Goal: Information Seeking & Learning: Learn about a topic

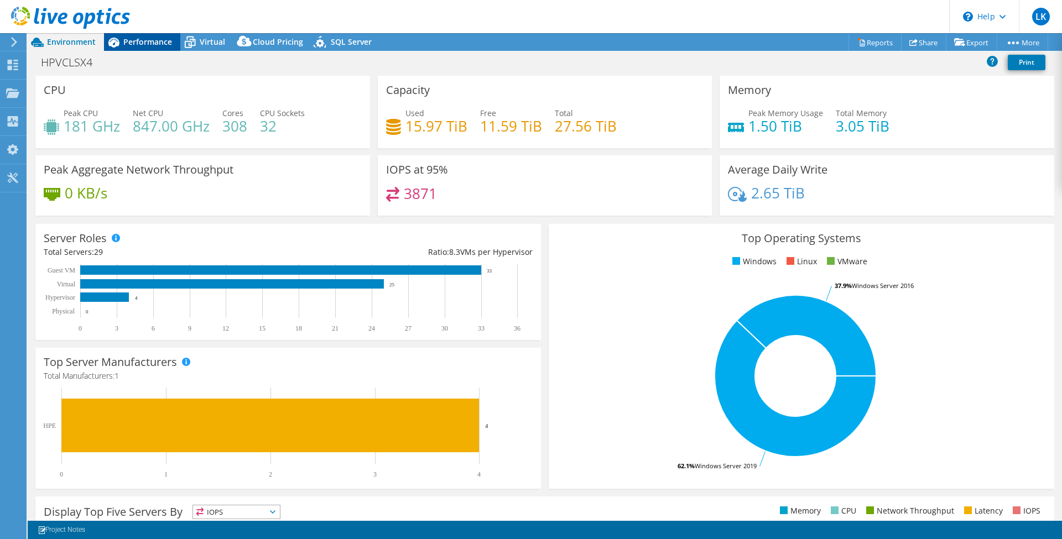
click at [146, 41] on span "Performance" at bounding box center [147, 42] width 49 height 11
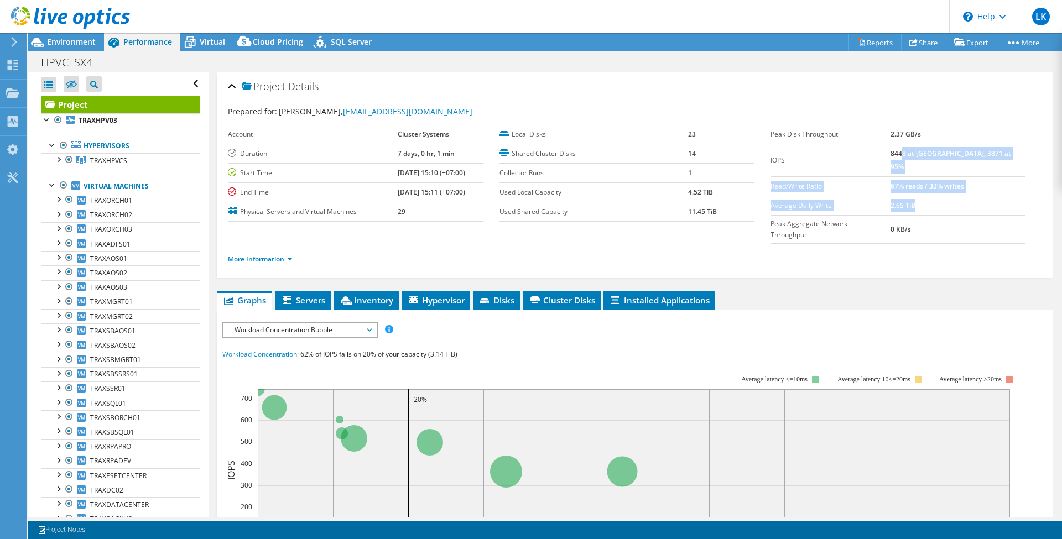
drag, startPoint x: 922, startPoint y: 153, endPoint x: 994, endPoint y: 187, distance: 79.7
click at [994, 187] on tbody "Peak Disk Throughput 2.37 GB/s IOPS 8448 at Peak, 3871 at 95% Read/Write Ratio …" at bounding box center [898, 184] width 255 height 119
click at [991, 215] on td "0 KB/s" at bounding box center [958, 229] width 135 height 28
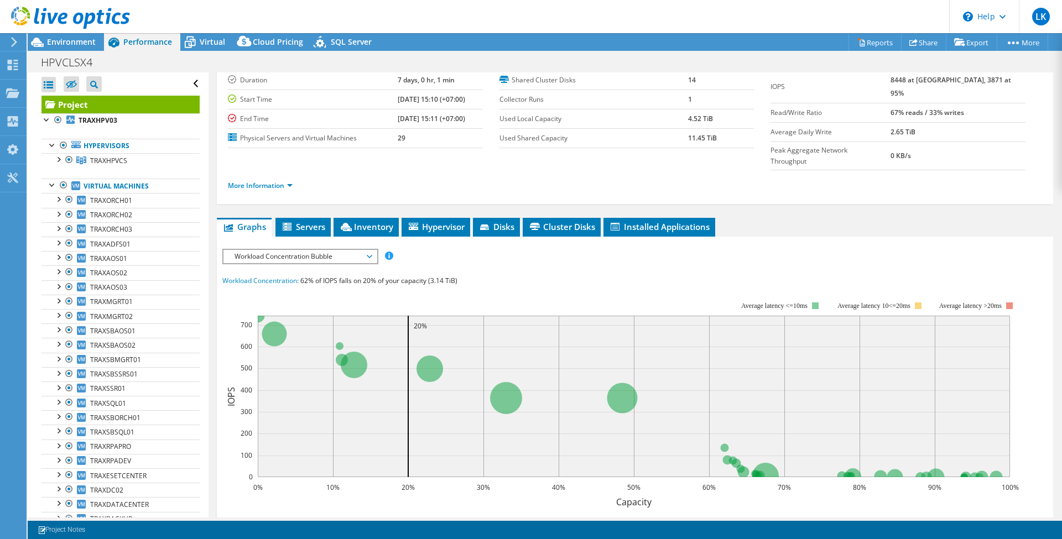
drag, startPoint x: 940, startPoint y: 136, endPoint x: 896, endPoint y: 124, distance: 45.1
click at [896, 124] on tbody "Peak Disk Throughput 2.37 GB/s IOPS 8448 at Peak, 3871 at 95% Read/Write Ratio …" at bounding box center [898, 110] width 255 height 119
click at [883, 218] on ul "Graphs Servers Inventory Hypervisor Disks Cluster Disks Installed Applications" at bounding box center [635, 227] width 836 height 19
click at [329, 250] on span "Workload Concentration Bubble" at bounding box center [300, 256] width 142 height 13
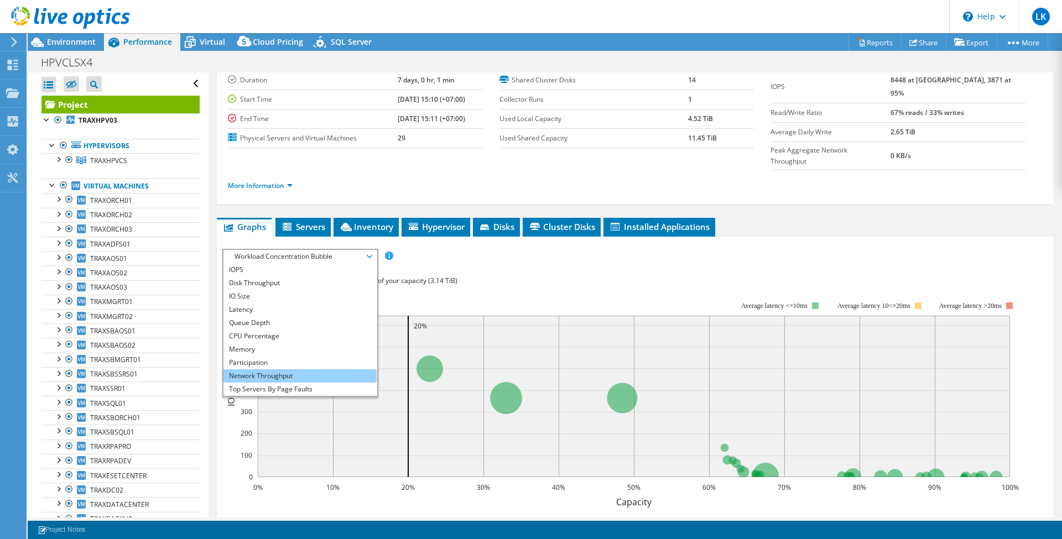
click at [328, 370] on li "Network Throughput" at bounding box center [300, 376] width 153 height 13
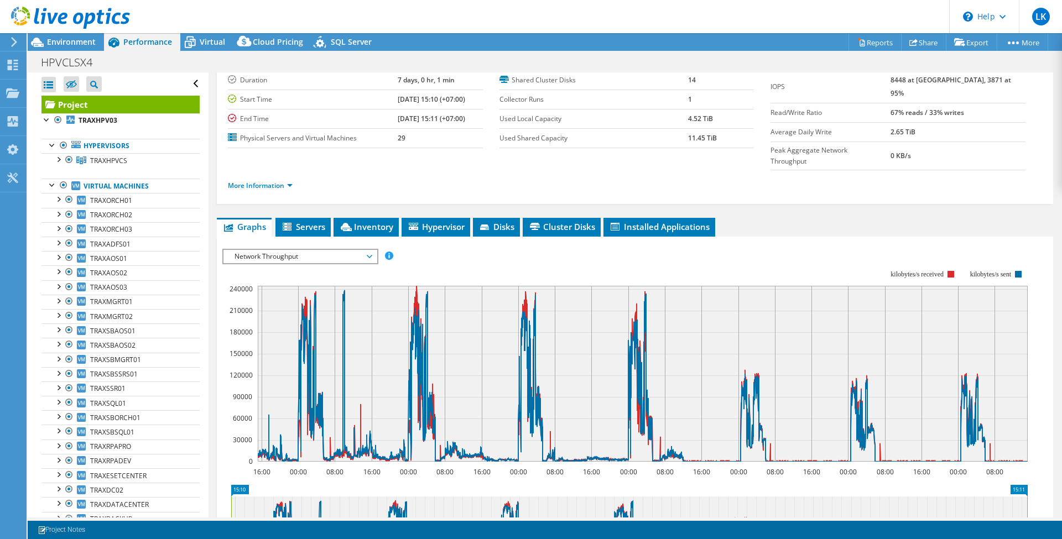
click at [340, 250] on span "Network Throughput" at bounding box center [300, 256] width 142 height 13
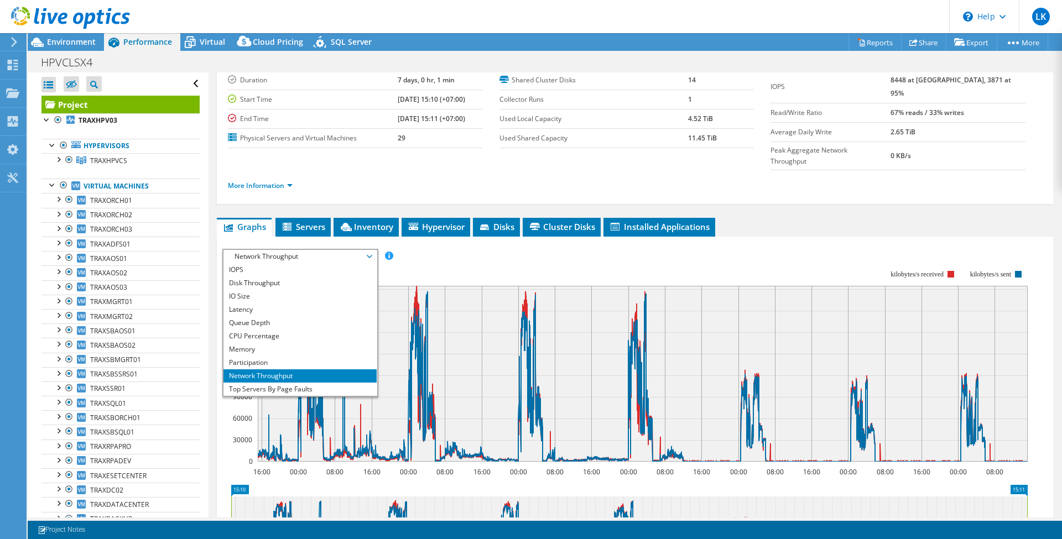
click at [464, 256] on rect at bounding box center [624, 366] width 805 height 221
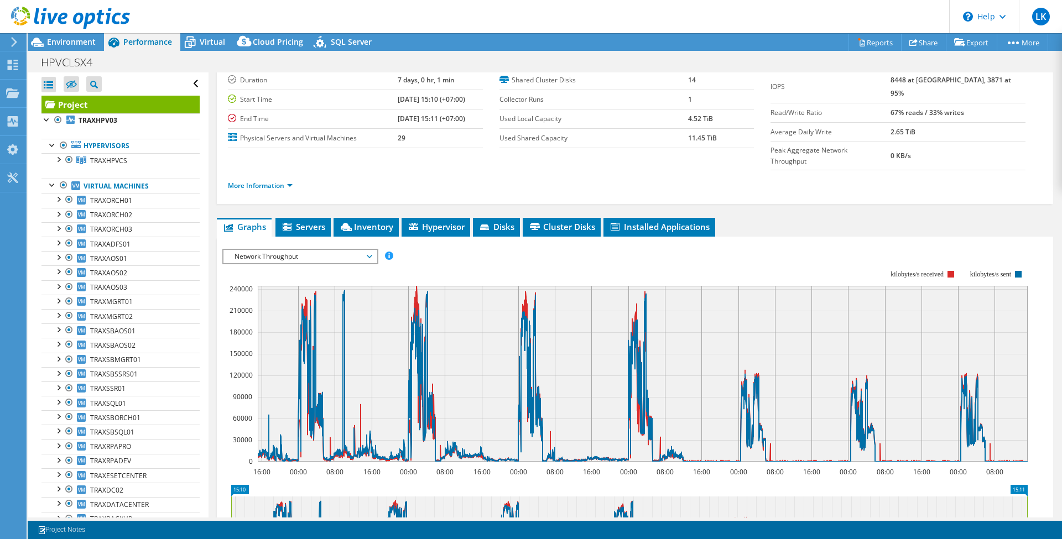
click at [353, 250] on span "Network Throughput" at bounding box center [300, 256] width 142 height 13
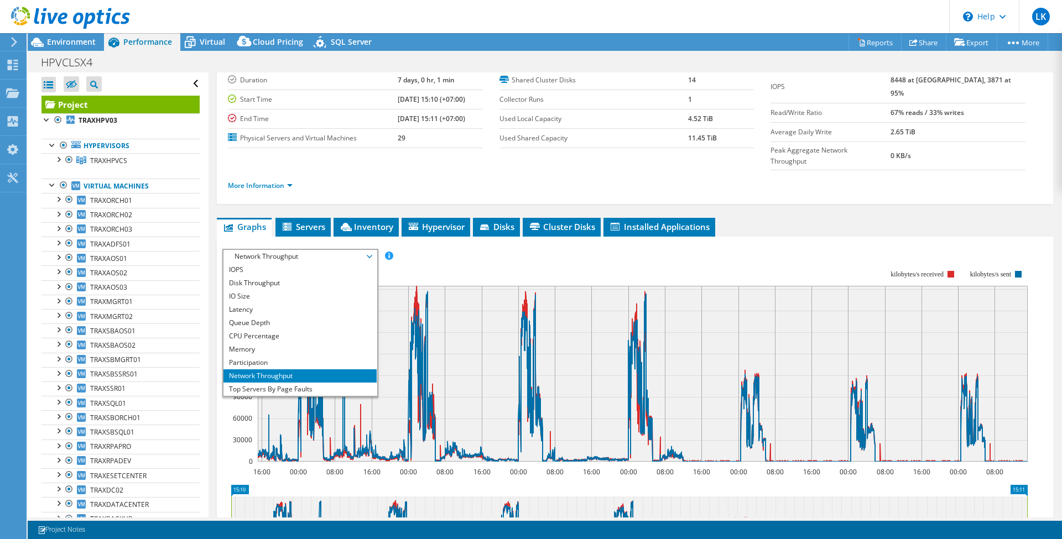
click at [450, 256] on rect at bounding box center [624, 366] width 805 height 221
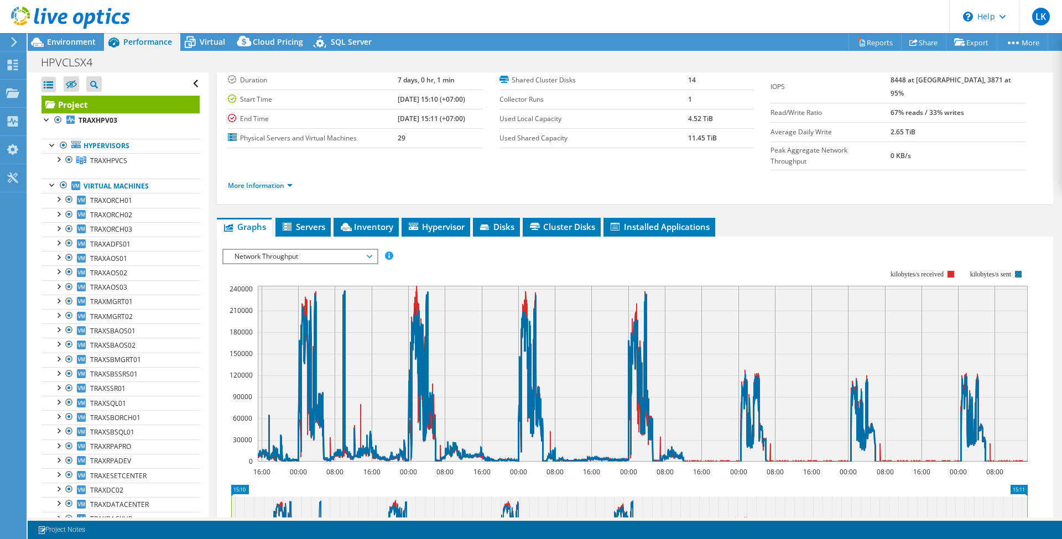
drag, startPoint x: 961, startPoint y: 248, endPoint x: 998, endPoint y: 252, distance: 36.7
click at [998, 256] on icon "16:00 00:00 08:00 16:00 00:00 08:00 16:00 00:00 08:00 16:00 00:00 08:00 16:00 0…" at bounding box center [629, 366] width 814 height 221
drag, startPoint x: 1005, startPoint y: 250, endPoint x: 976, endPoint y: 246, distance: 29.0
click at [976, 271] on text "kilobytes/s sent" at bounding box center [990, 275] width 41 height 8
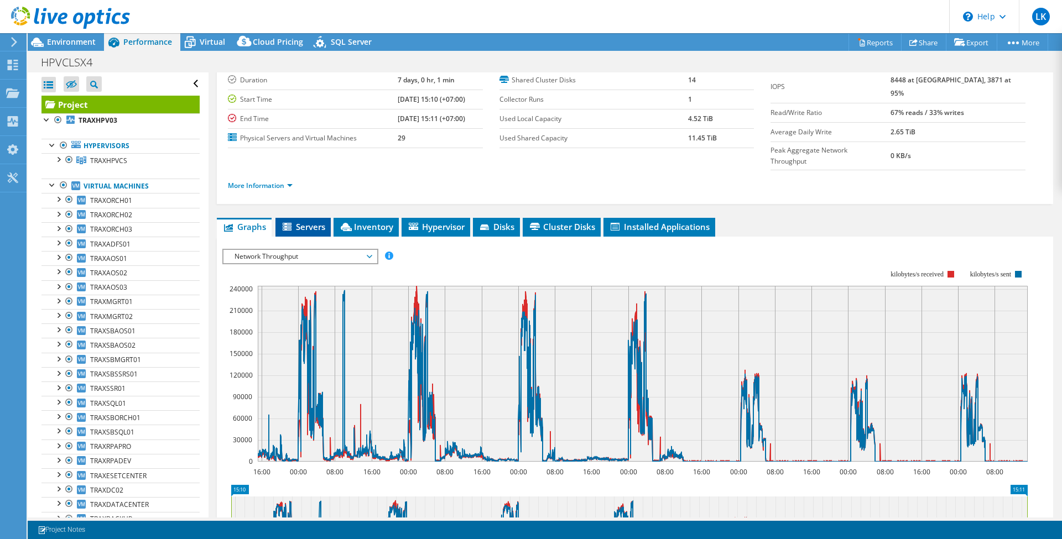
click at [292, 223] on icon at bounding box center [288, 227] width 11 height 9
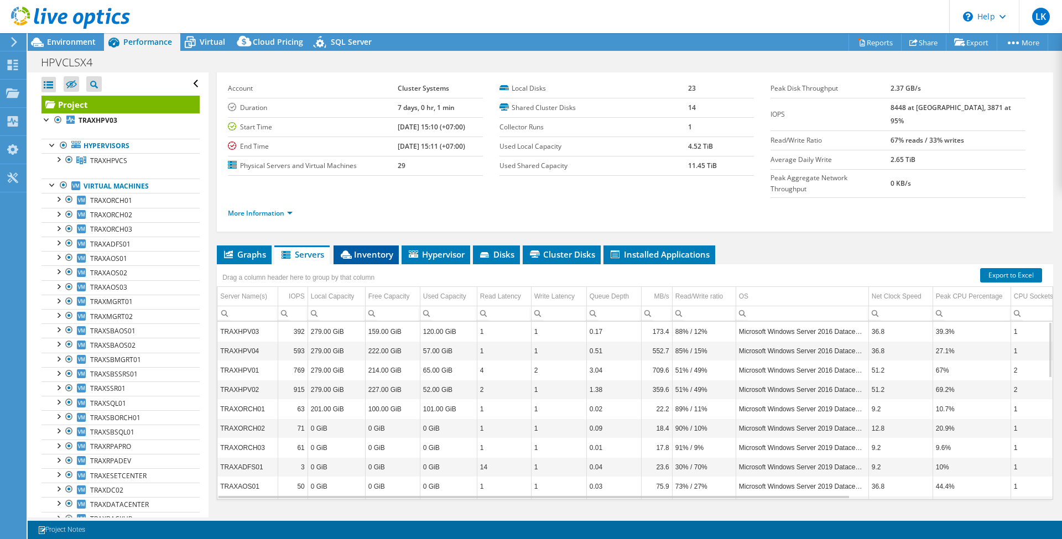
click at [367, 249] on span "Inventory" at bounding box center [366, 254] width 54 height 11
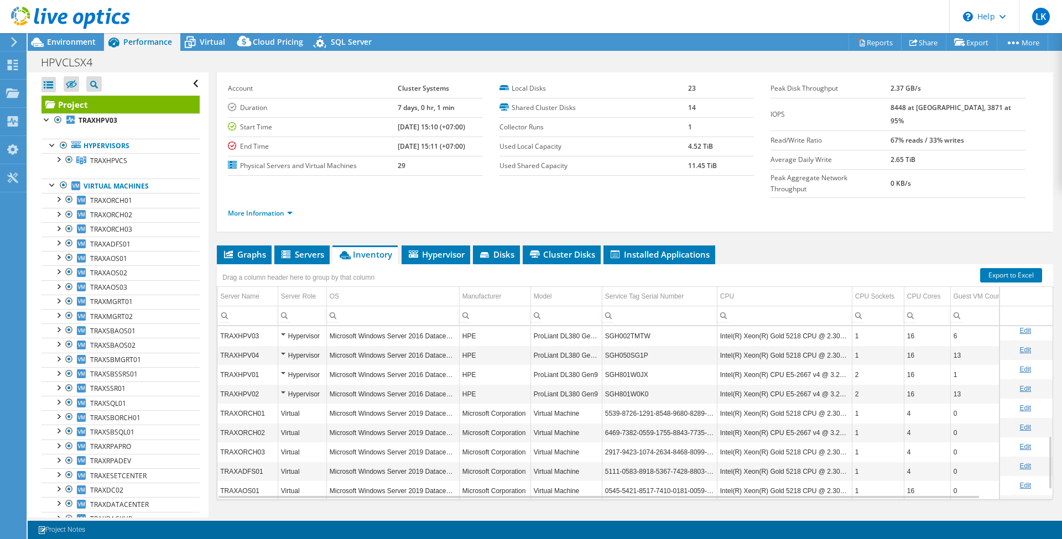
scroll to position [387, 0]
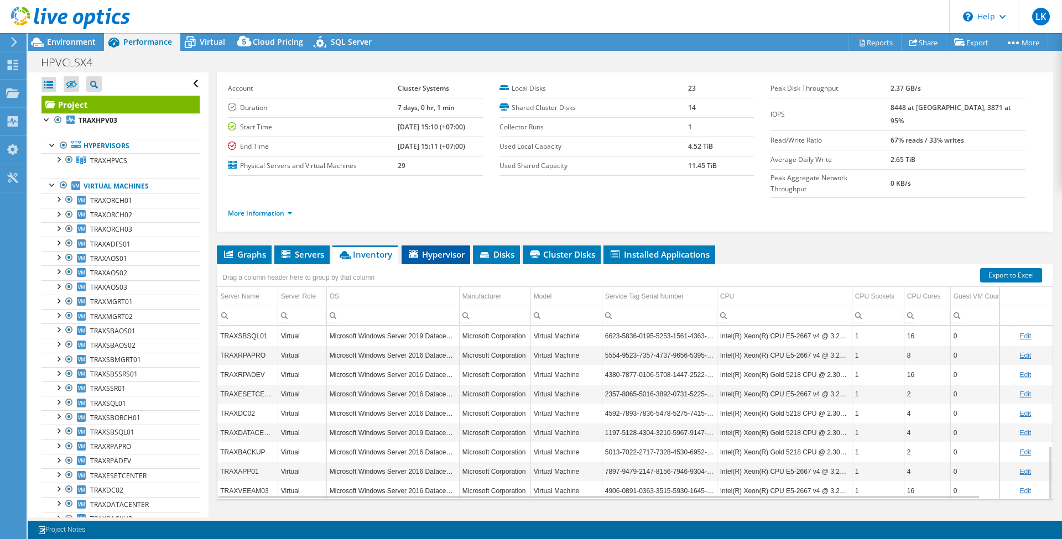
click at [438, 249] on span "Hypervisor" at bounding box center [436, 254] width 58 height 11
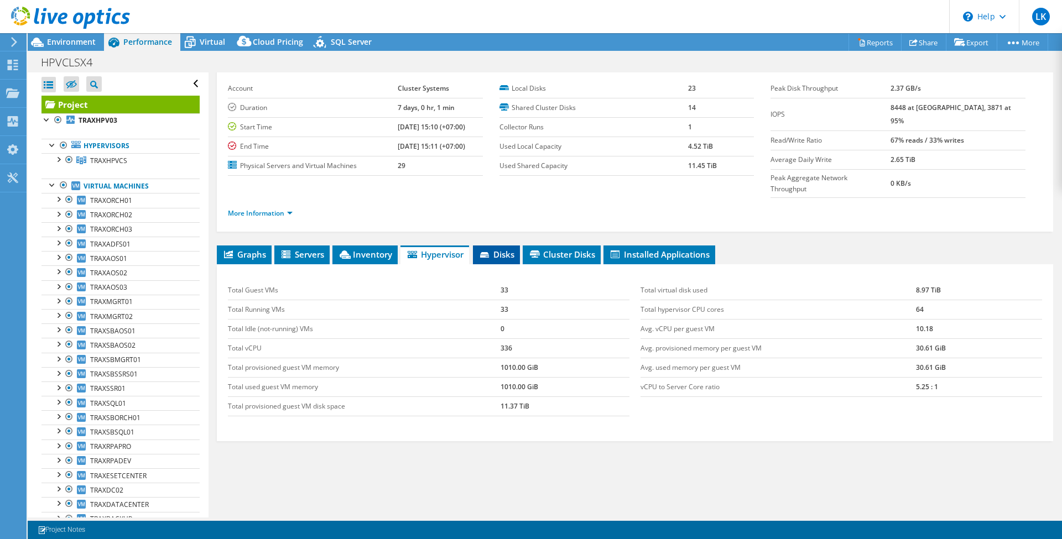
click at [476, 246] on li "Disks" at bounding box center [496, 255] width 47 height 19
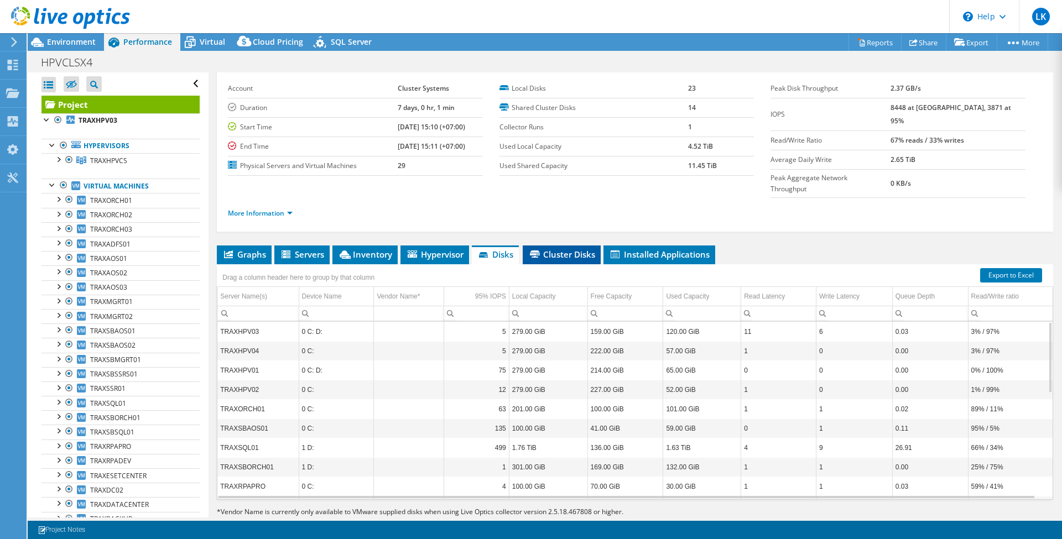
click at [586, 249] on span "Cluster Disks" at bounding box center [561, 254] width 67 height 11
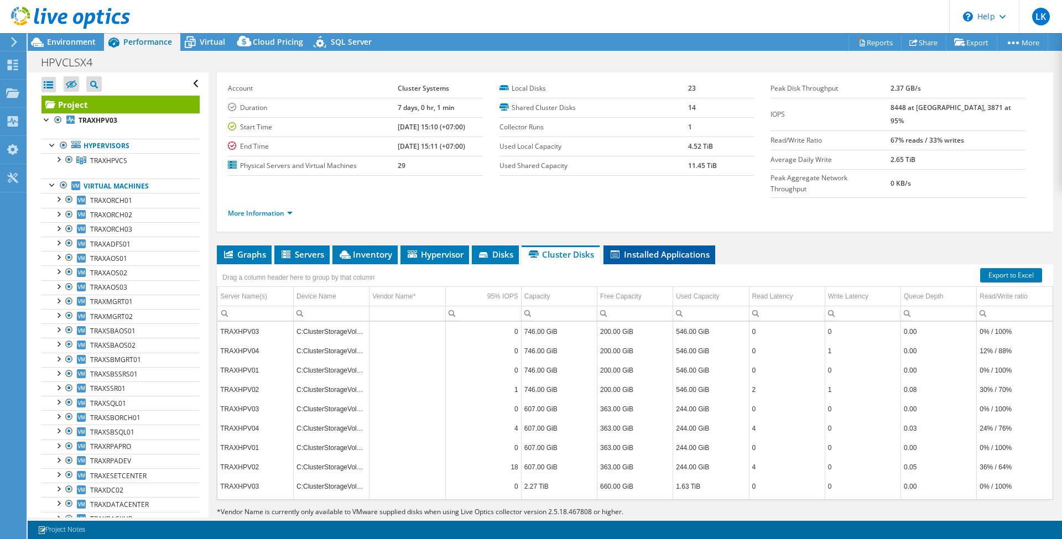
click at [621, 249] on span "Installed Applications" at bounding box center [659, 254] width 101 height 11
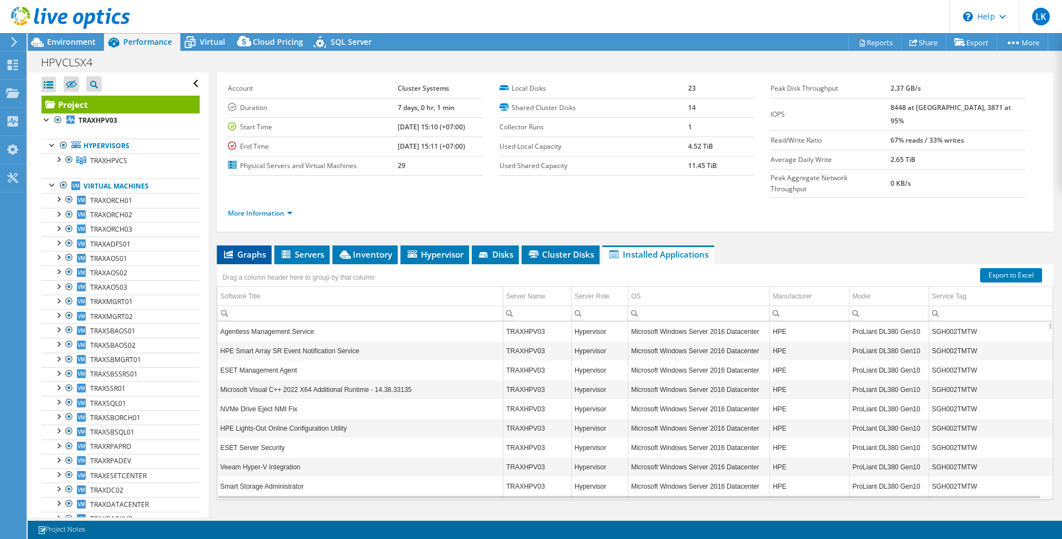
click at [238, 249] on span "Graphs" at bounding box center [244, 254] width 44 height 11
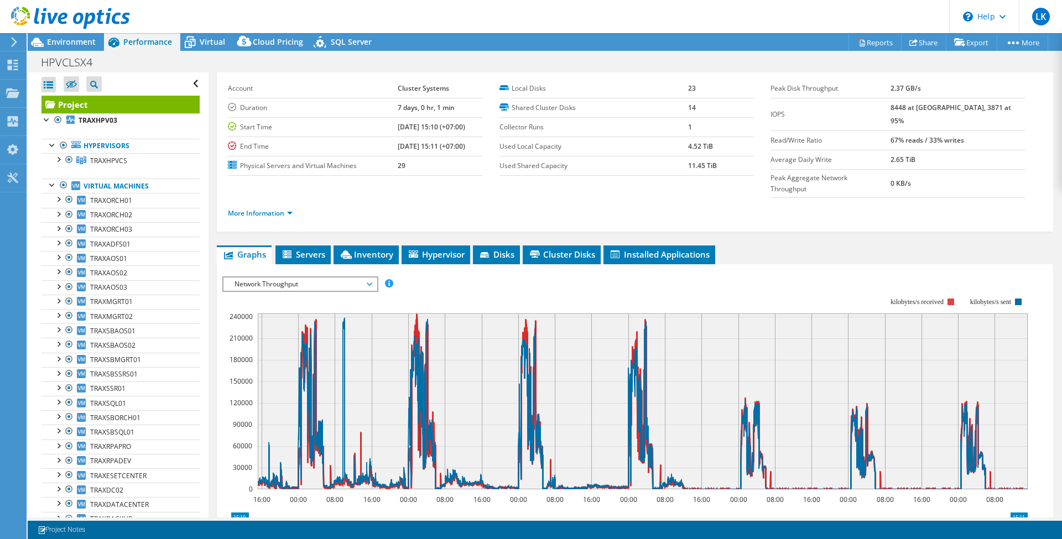
drag, startPoint x: 885, startPoint y: 276, endPoint x: 927, endPoint y: 275, distance: 42.0
click at [927, 283] on icon "16:00 00:00 08:00 16:00 00:00 08:00 16:00 00:00 08:00 16:00 00:00 08:00 16:00 0…" at bounding box center [629, 393] width 814 height 221
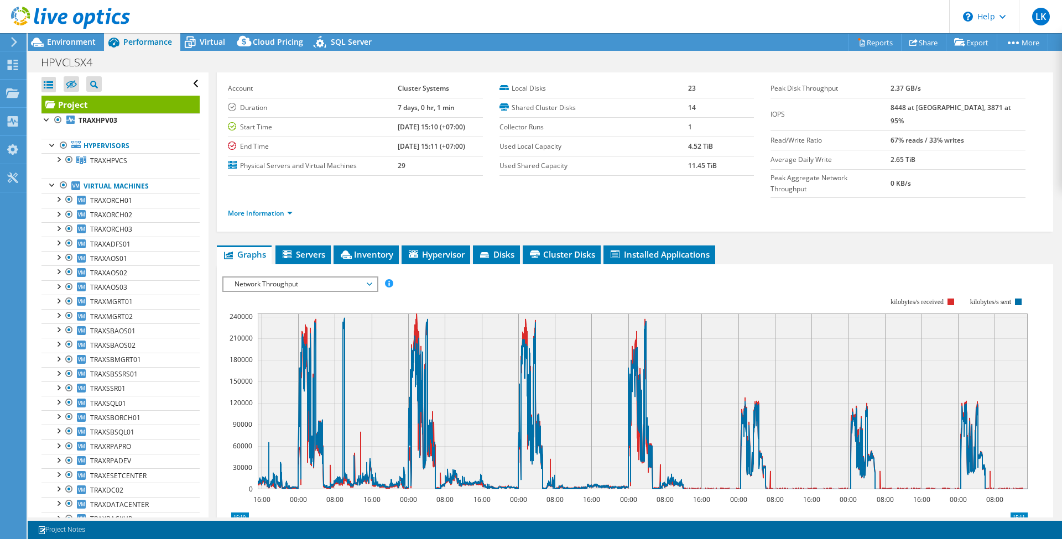
drag, startPoint x: 941, startPoint y: 272, endPoint x: 891, endPoint y: 263, distance: 51.0
click at [891, 283] on rect at bounding box center [624, 393] width 805 height 221
drag, startPoint x: 883, startPoint y: 273, endPoint x: 992, endPoint y: 288, distance: 110.6
click at [992, 288] on rect at bounding box center [624, 393] width 805 height 221
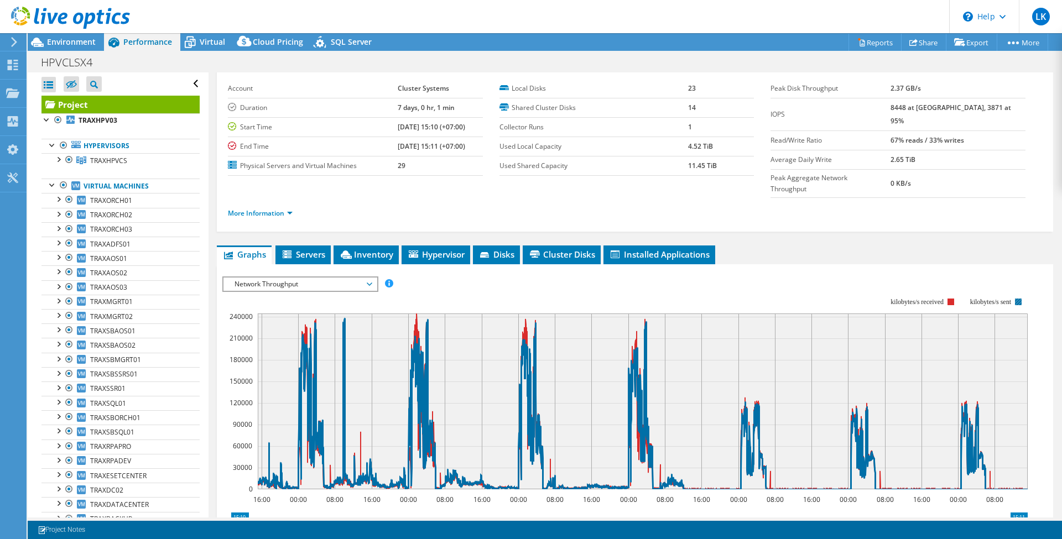
drag, startPoint x: 969, startPoint y: 272, endPoint x: 997, endPoint y: 278, distance: 28.8
click at [997, 298] on text "kilobytes/s sent" at bounding box center [990, 302] width 41 height 8
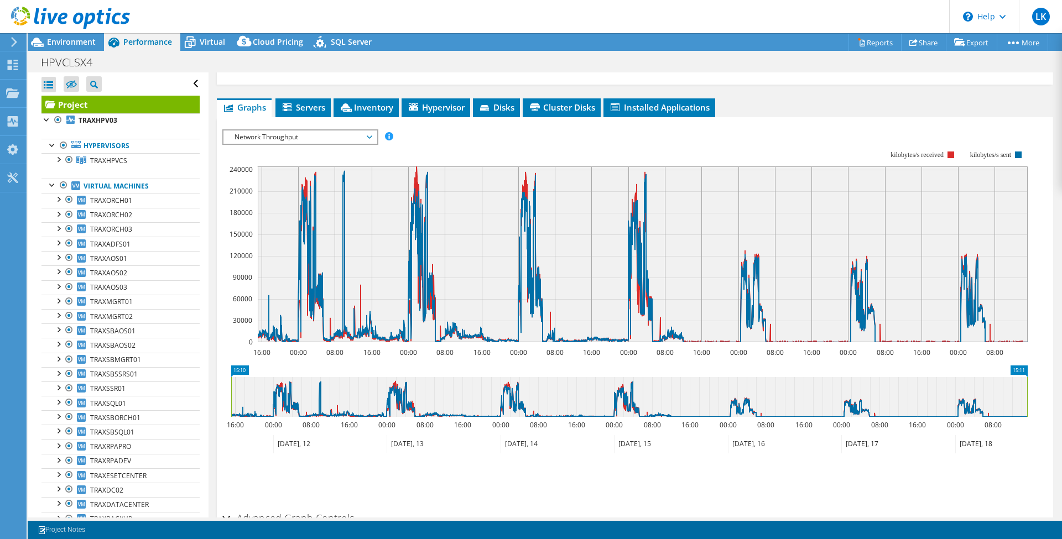
scroll to position [13, 0]
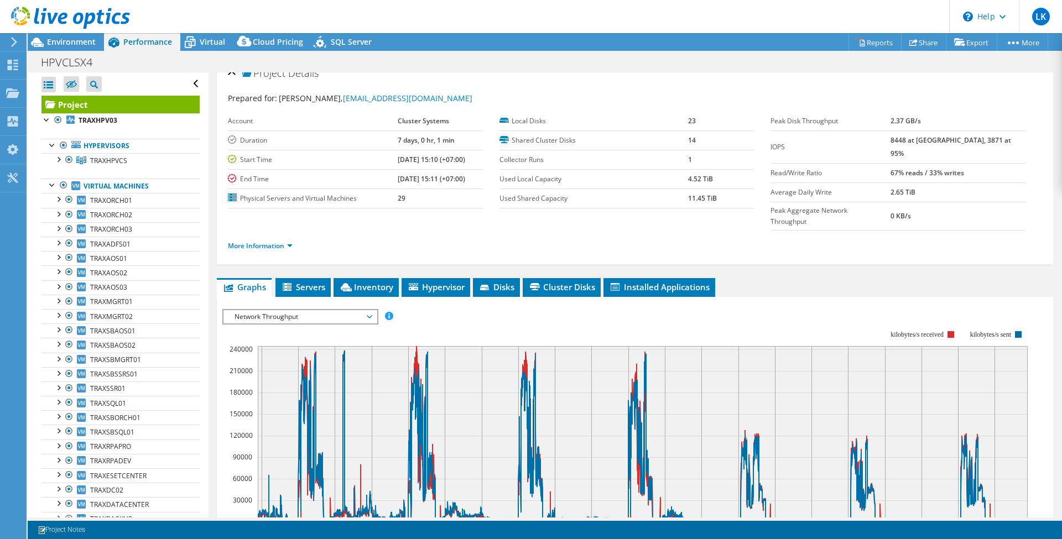
drag, startPoint x: 887, startPoint y: 306, endPoint x: 954, endPoint y: 317, distance: 67.8
click at [954, 317] on icon "16:00 00:00 08:00 16:00 00:00 08:00 16:00 00:00 08:00 16:00 00:00 08:00 16:00 0…" at bounding box center [629, 426] width 814 height 221
click at [64, 39] on span "Environment" at bounding box center [71, 42] width 49 height 11
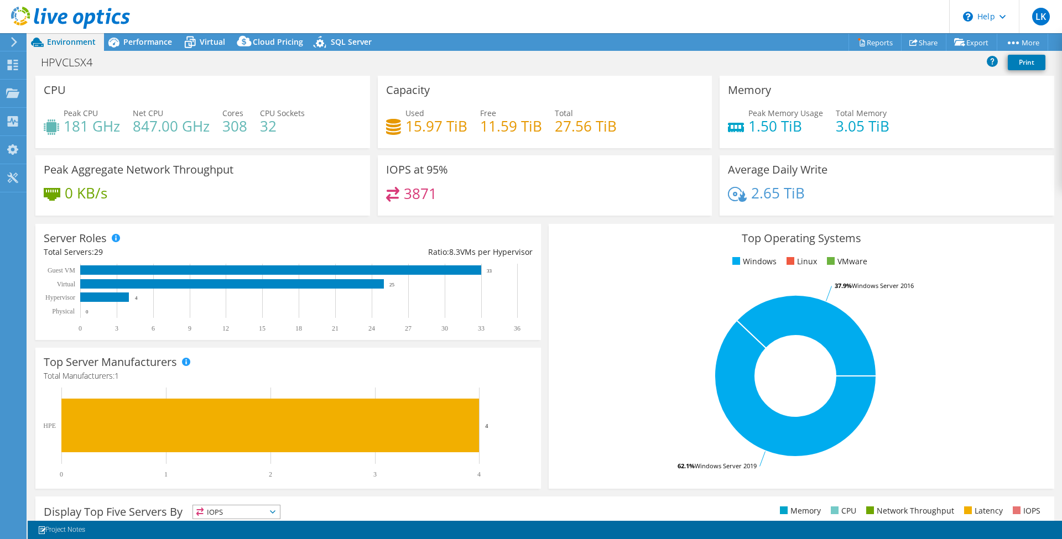
click at [68, 187] on h4 "0 KB/s" at bounding box center [86, 193] width 43 height 12
drag, startPoint x: 65, startPoint y: 188, endPoint x: 197, endPoint y: 181, distance: 132.4
click at [197, 181] on div "Peak Aggregate Network Throughput 0 KB/s" at bounding box center [202, 185] width 335 height 60
click at [208, 165] on h3 "Peak Aggregate Network Throughput" at bounding box center [139, 170] width 190 height 12
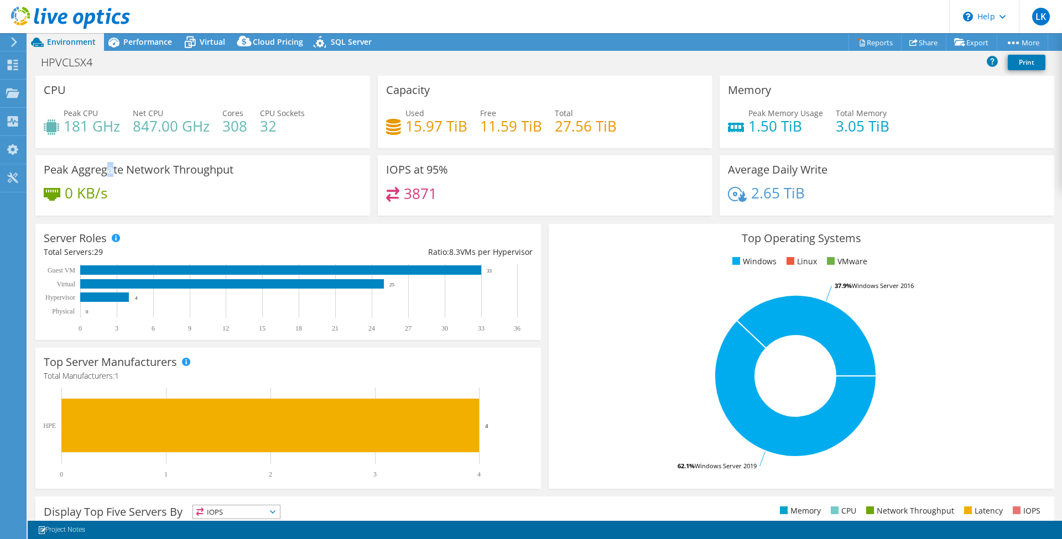
click at [107, 168] on h3 "Peak Aggregate Network Throughput" at bounding box center [139, 170] width 190 height 12
drag, startPoint x: 103, startPoint y: 171, endPoint x: 262, endPoint y: 183, distance: 158.6
click at [262, 171] on div "Peak Aggregate Network Throughput 0 KB/s" at bounding box center [202, 185] width 335 height 60
click at [262, 184] on div "Peak Aggregate Network Throughput 0 KB/s" at bounding box center [202, 185] width 335 height 60
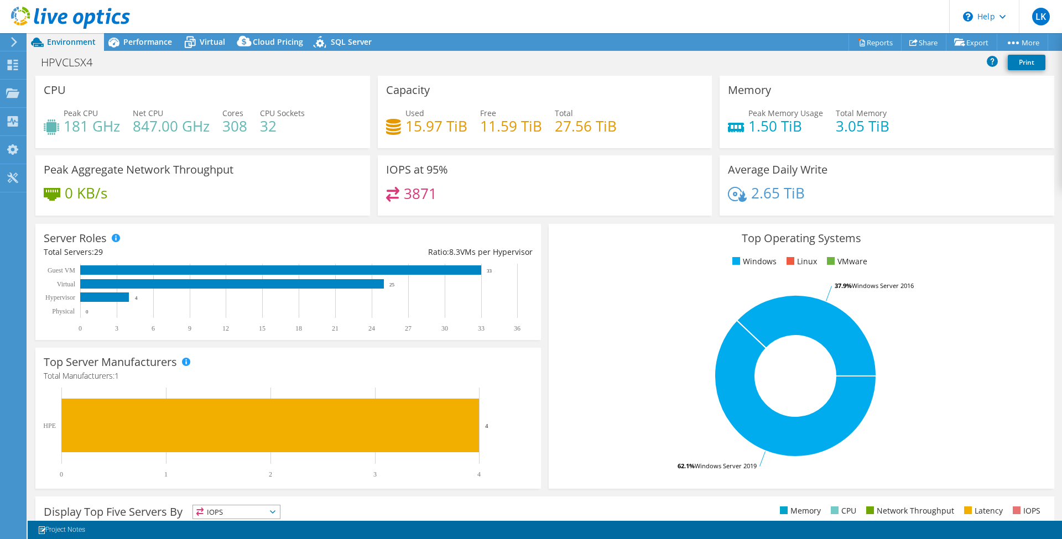
scroll to position [199, 0]
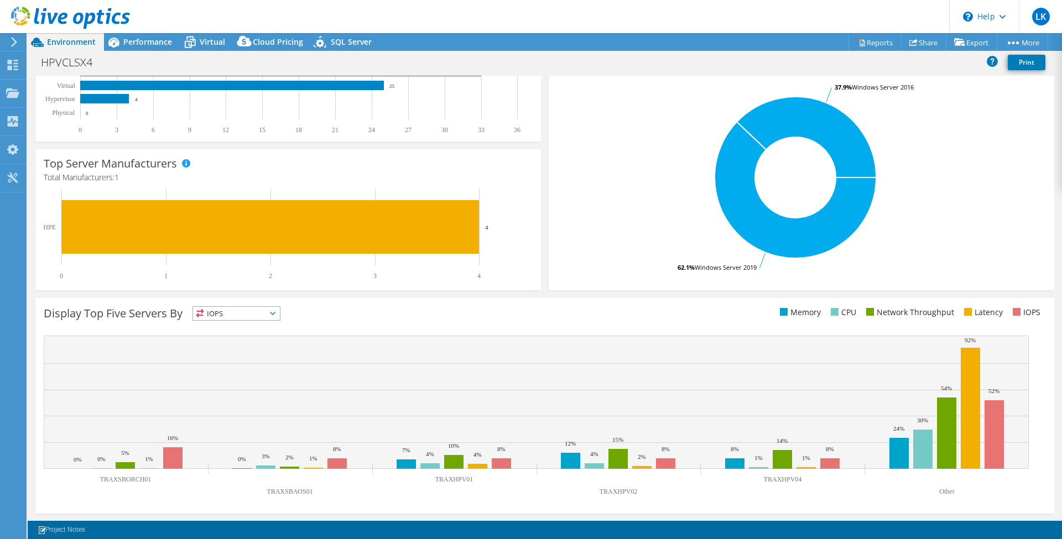
click at [241, 314] on span "IOPS" at bounding box center [236, 313] width 87 height 13
click at [242, 367] on li "Network Throughput" at bounding box center [236, 374] width 87 height 15
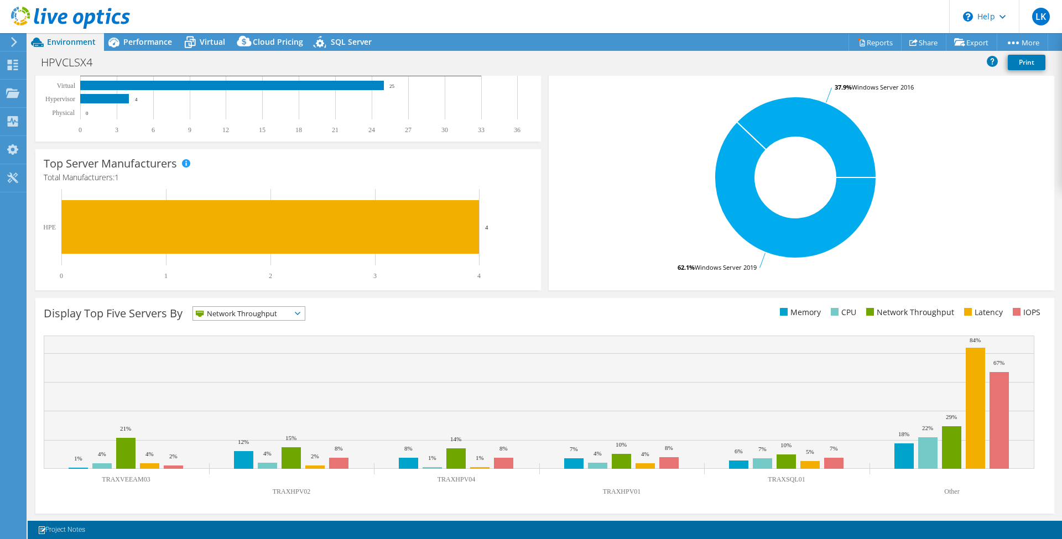
scroll to position [0, 0]
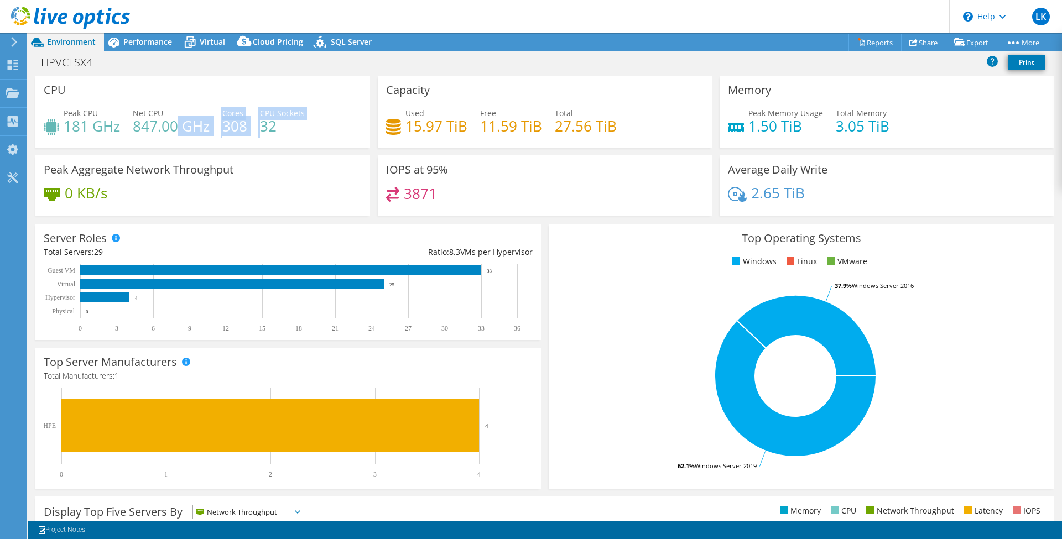
drag, startPoint x: 174, startPoint y: 119, endPoint x: 263, endPoint y: 127, distance: 88.9
click at [263, 127] on div "Peak CPU 181 GHz Net CPU 847.00 GHz Cores 308 CPU Sockets 32" at bounding box center [203, 125] width 318 height 36
click at [306, 144] on div "CPU Peak CPU 181 GHz Net CPU 847.00 GHz Cores 308 CPU Sockets 32" at bounding box center [202, 112] width 335 height 72
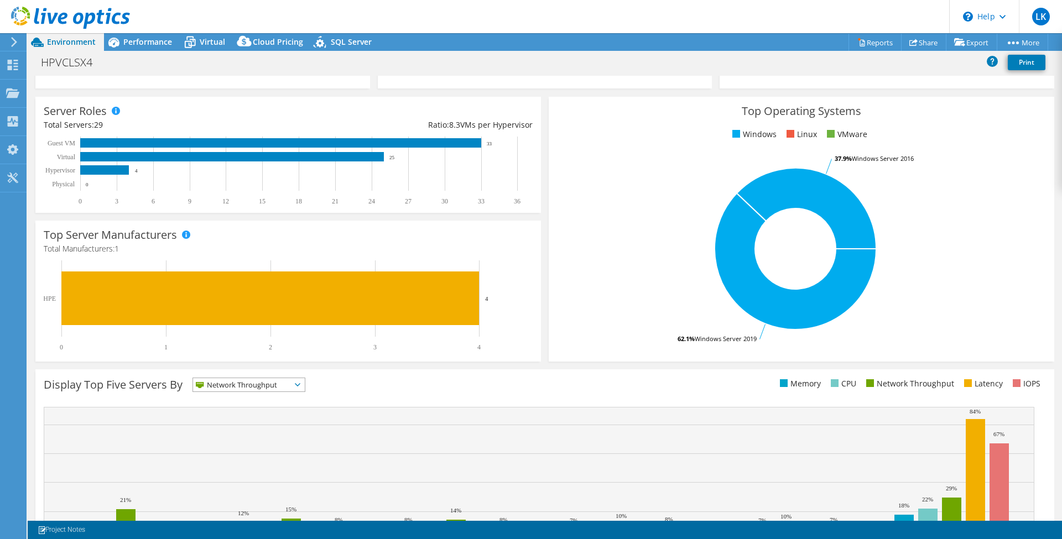
scroll to position [199, 0]
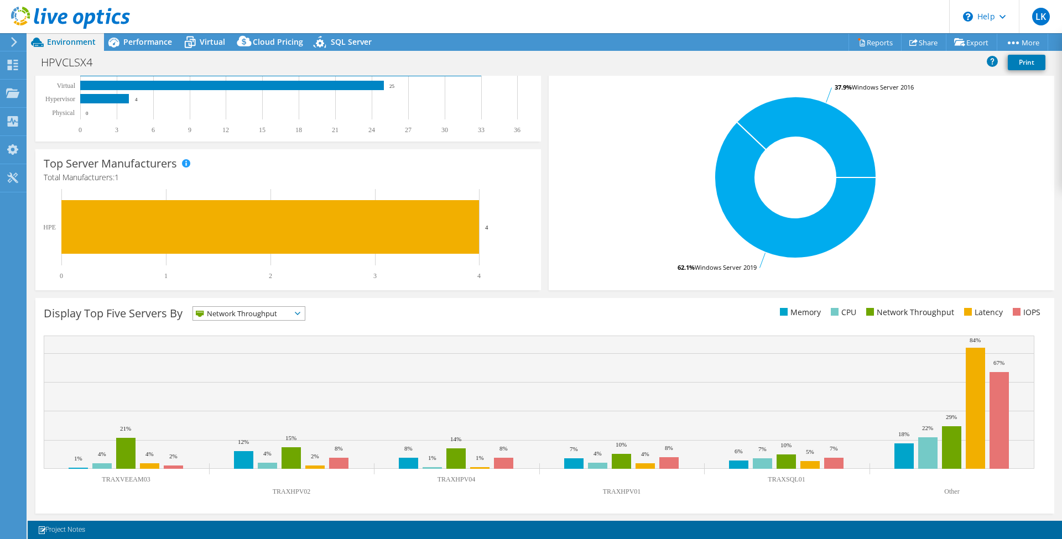
click at [240, 304] on div "Display Top Five Servers By Network Throughput IOPS" at bounding box center [544, 406] width 1019 height 216
click at [247, 316] on span "Network Throughput" at bounding box center [242, 313] width 98 height 13
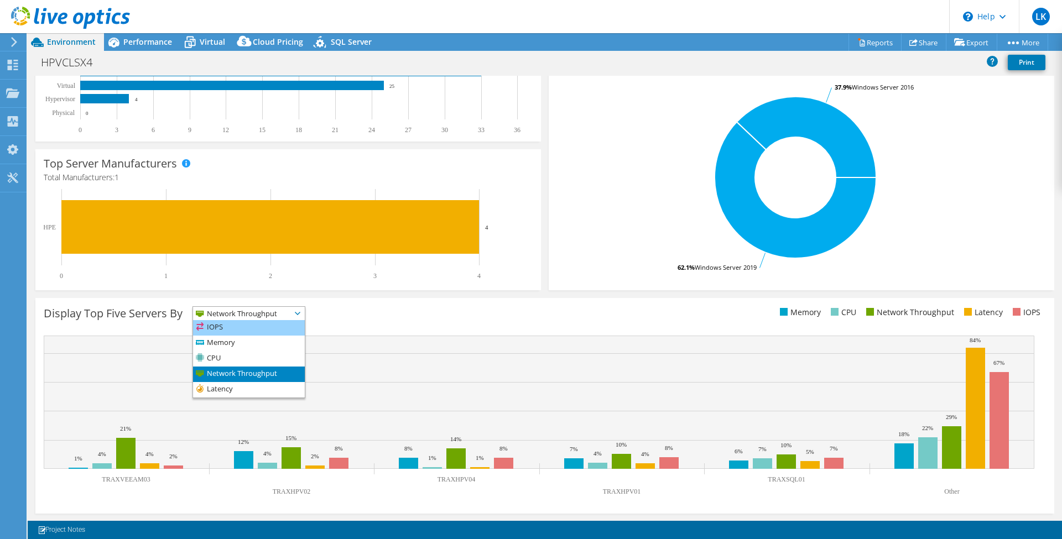
click at [256, 331] on li "IOPS" at bounding box center [249, 327] width 112 height 15
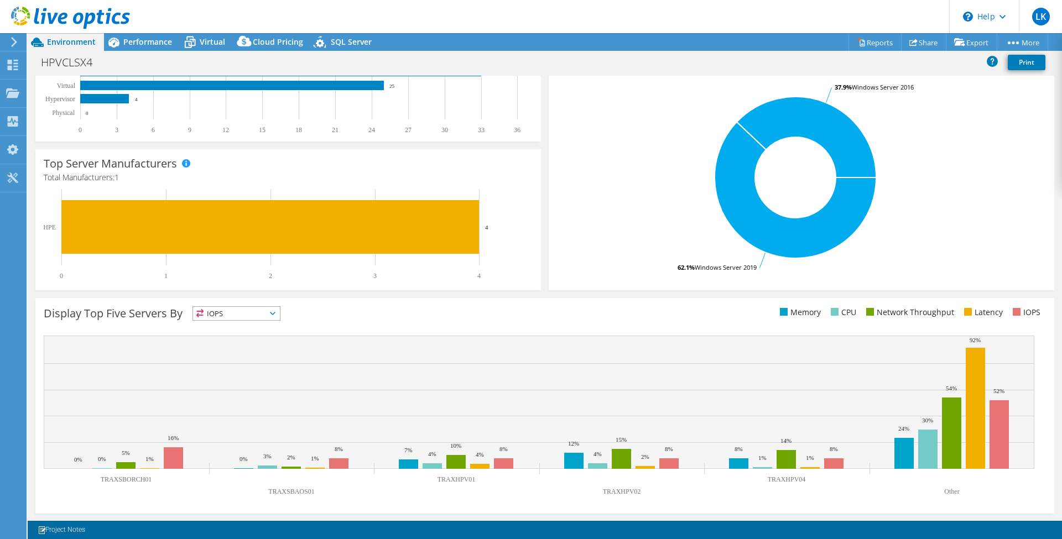
click at [264, 305] on div "Display Top Five Servers By IOPS IOPS" at bounding box center [544, 406] width 1019 height 216
click at [263, 309] on span "IOPS" at bounding box center [229, 313] width 73 height 13
click at [263, 341] on li "Memory" at bounding box center [236, 343] width 87 height 15
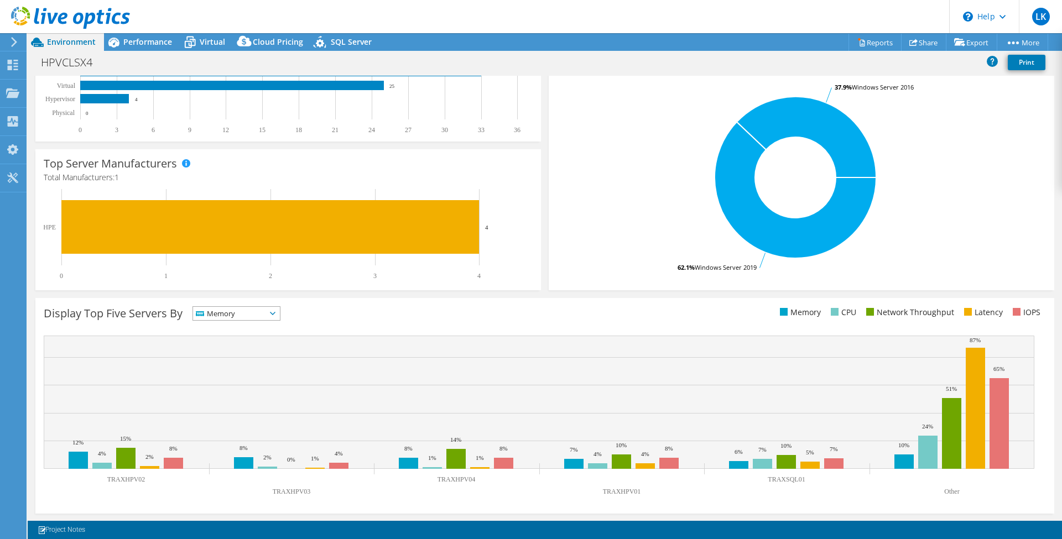
click at [254, 309] on span "Memory" at bounding box center [229, 313] width 73 height 13
click at [241, 371] on li "Network Throughput" at bounding box center [236, 374] width 87 height 15
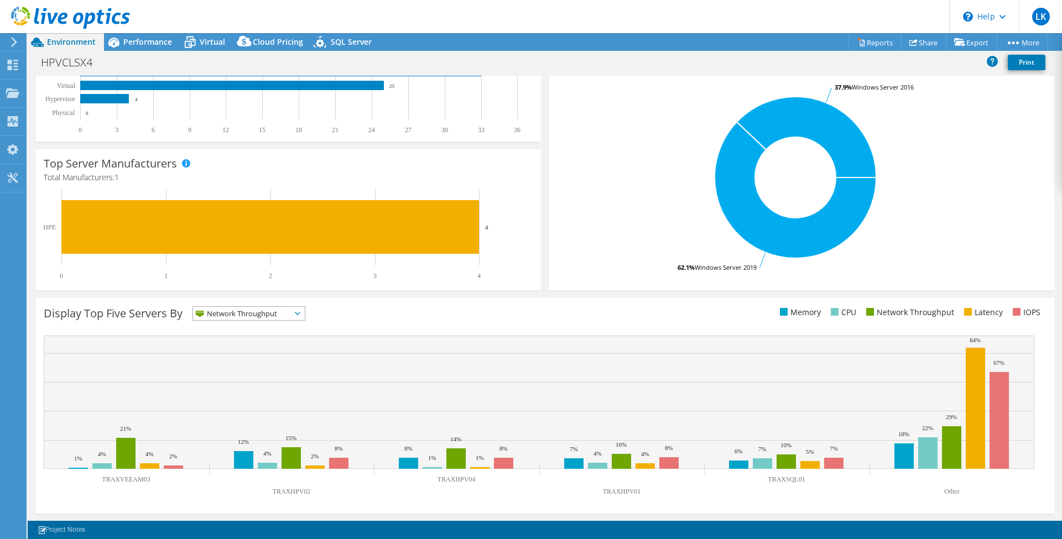
click at [163, 51] on div "HPVCLSX4 Print" at bounding box center [545, 63] width 1035 height 25
click at [165, 46] on span "Performance" at bounding box center [147, 42] width 49 height 11
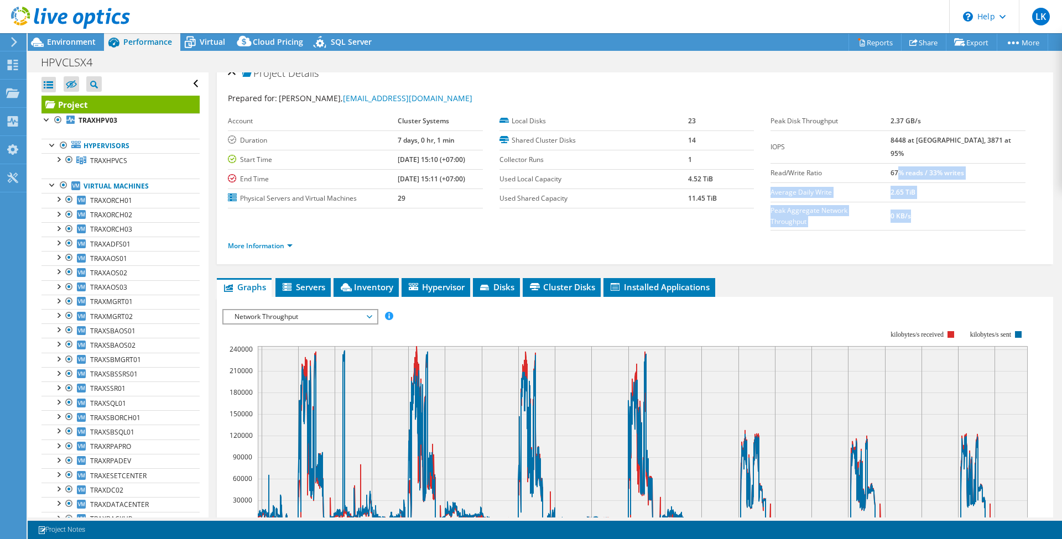
drag, startPoint x: 918, startPoint y: 160, endPoint x: 945, endPoint y: 200, distance: 48.9
click at [945, 200] on tbody "Peak Disk Throughput 2.37 GB/s IOPS 8448 at Peak, 3871 at 95% Read/Write Ratio …" at bounding box center [898, 171] width 255 height 119
drag, startPoint x: 932, startPoint y: 208, endPoint x: 933, endPoint y: 214, distance: 5.6
click at [933, 231] on div "More Information" at bounding box center [635, 246] width 814 height 31
drag, startPoint x: 830, startPoint y: 201, endPoint x: 964, endPoint y: 206, distance: 134.0
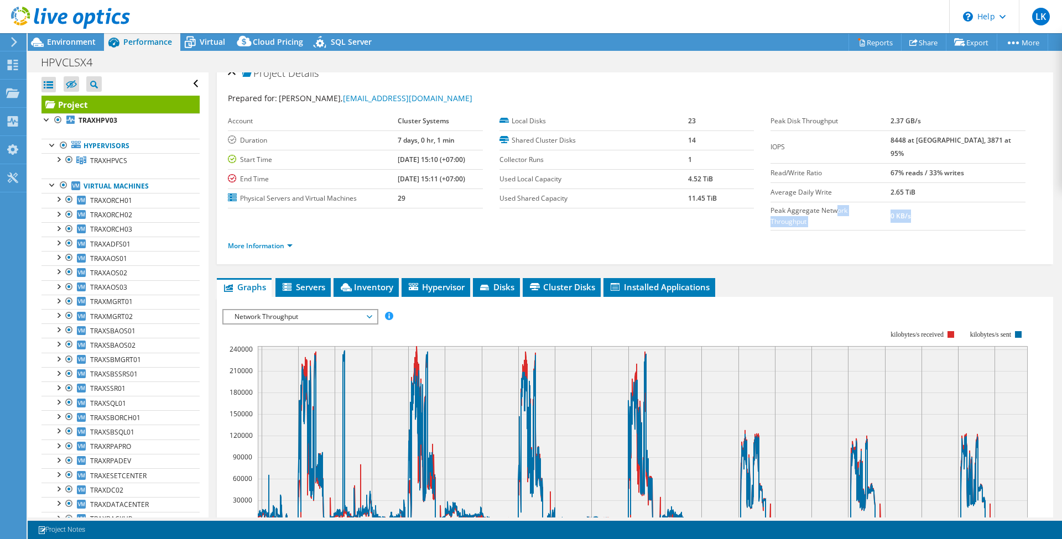
click at [964, 206] on tr "Peak Aggregate Network Throughput 0 KB/s" at bounding box center [898, 216] width 255 height 28
click at [916, 235] on div "More Information" at bounding box center [635, 246] width 814 height 31
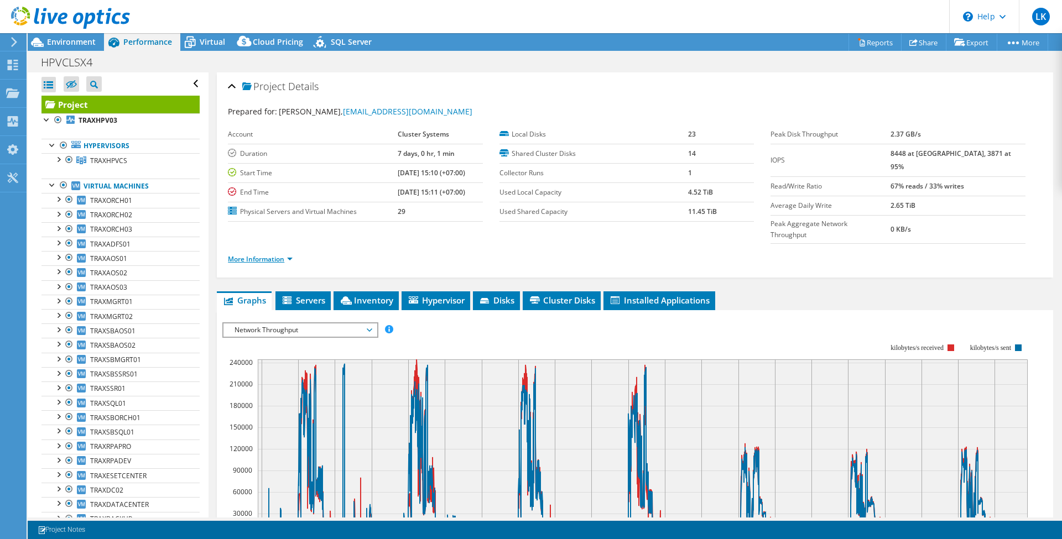
click at [273, 254] on link "More Information" at bounding box center [260, 258] width 65 height 9
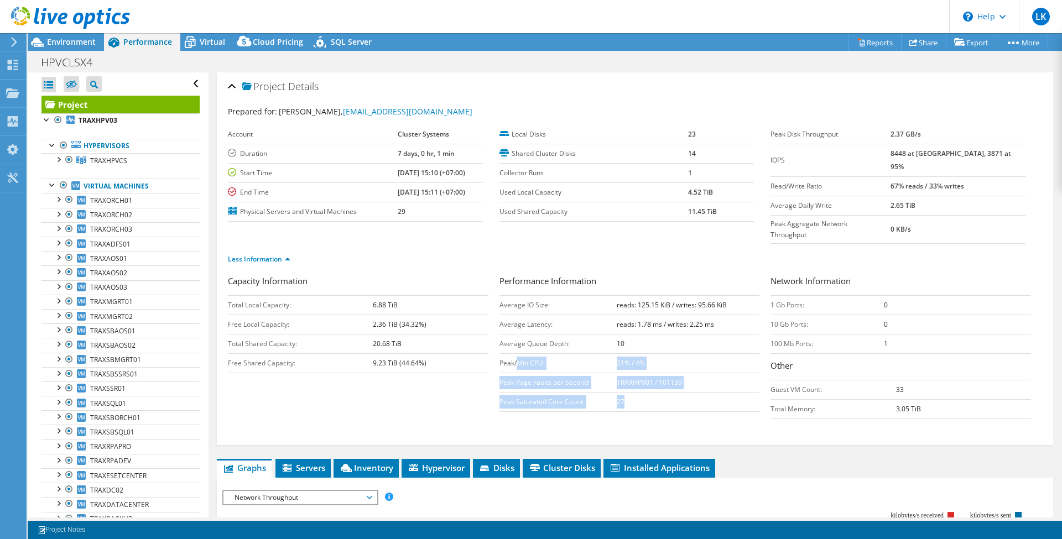
drag, startPoint x: 514, startPoint y: 337, endPoint x: 628, endPoint y: 376, distance: 119.8
click at [628, 376] on tbody "Average IO Size: reads: 125.15 KiB / writes: 95.66 KiB Average Latency: reads: …" at bounding box center [630, 353] width 261 height 116
click at [852, 399] on td "Total Memory:" at bounding box center [834, 408] width 126 height 19
drag, startPoint x: 766, startPoint y: 319, endPoint x: 749, endPoint y: 319, distance: 16.6
click at [749, 319] on div "Capacity Information Total Local Capacity: 6.88 TiB Free Local Capacity: 2.36 T…" at bounding box center [635, 350] width 814 height 150
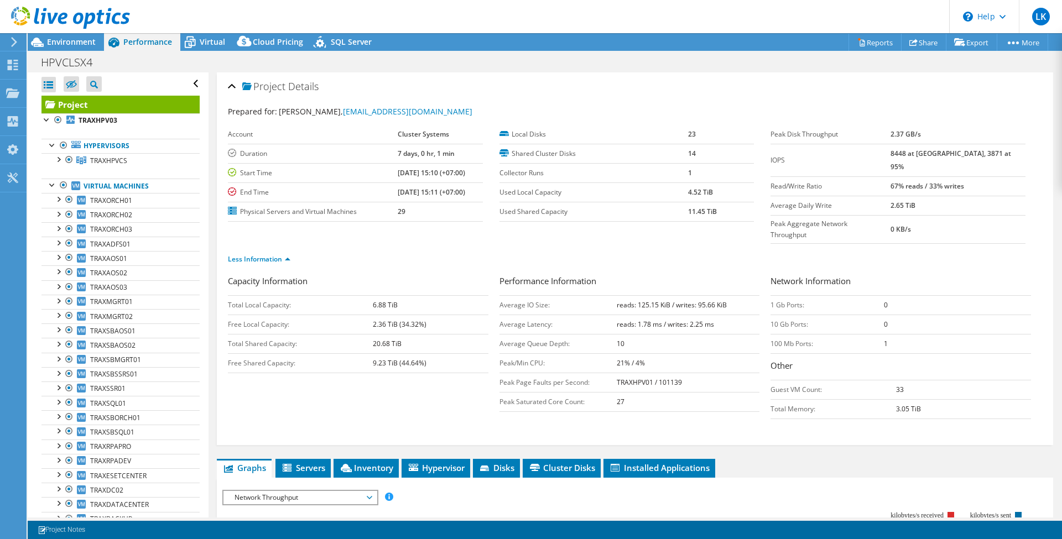
click at [822, 334] on td "100 Mb Ports:" at bounding box center [827, 343] width 113 height 19
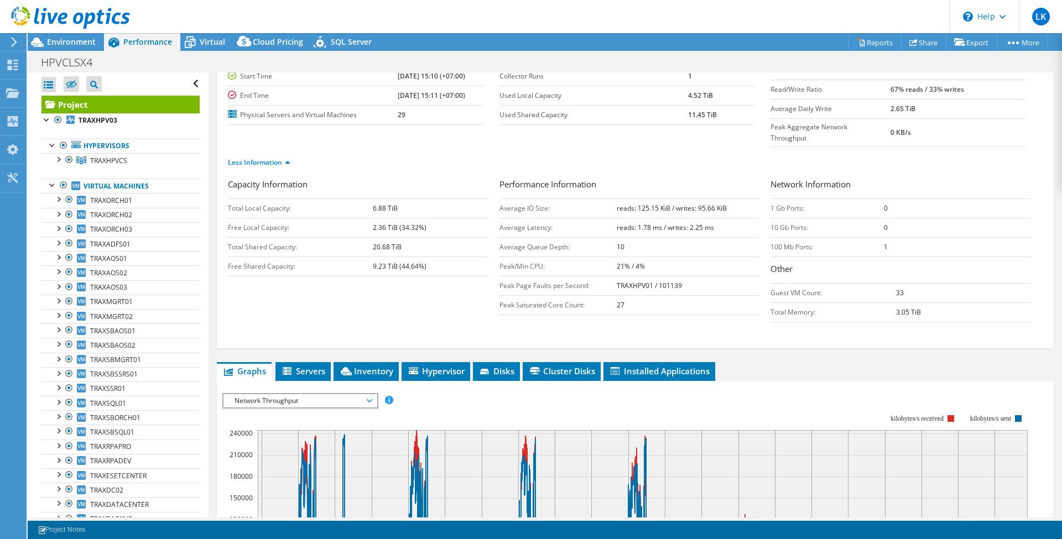
scroll to position [147, 0]
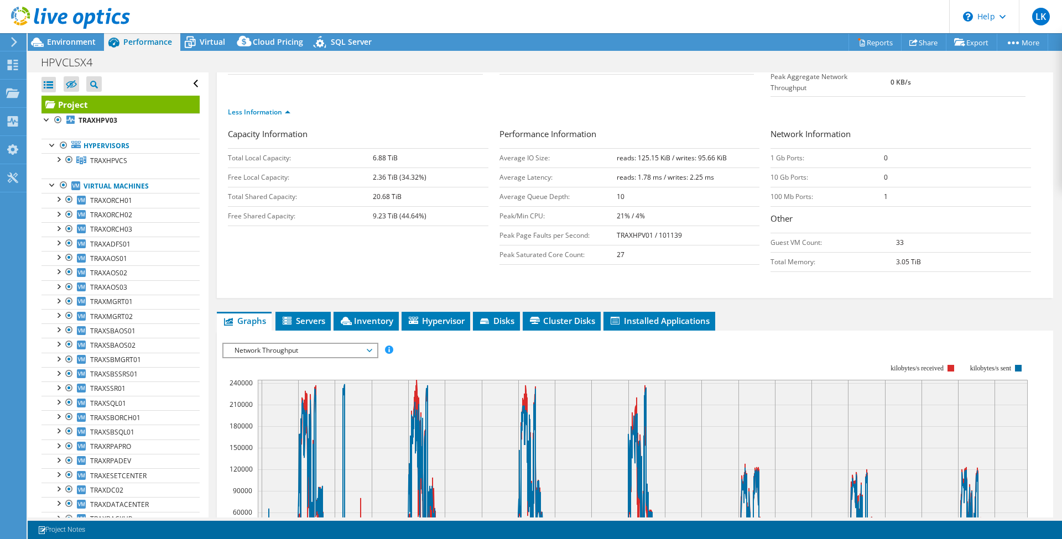
click at [57, 34] on div at bounding box center [65, 18] width 130 height 37
click at [66, 38] on span "Environment" at bounding box center [71, 42] width 49 height 11
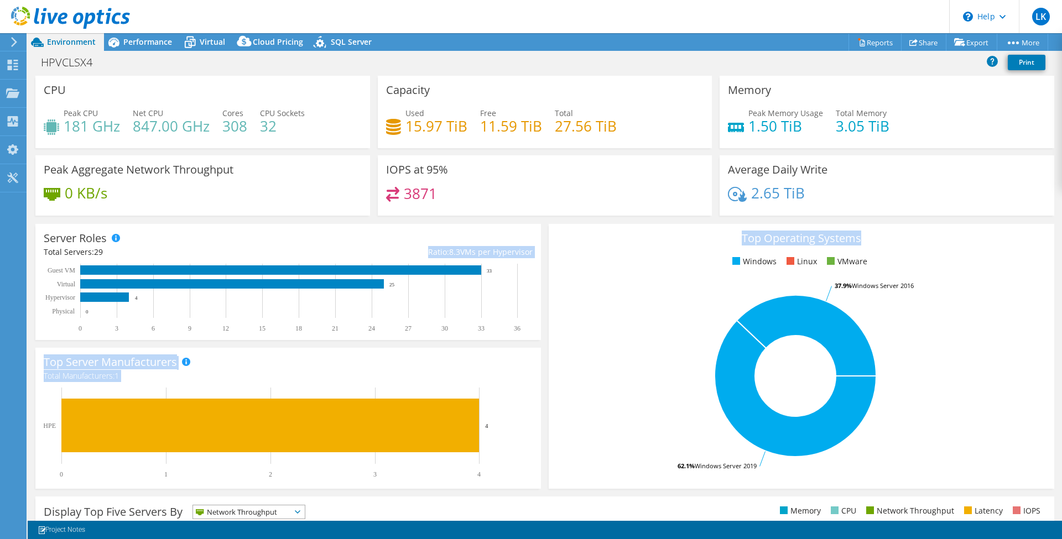
drag, startPoint x: 422, startPoint y: 246, endPoint x: 563, endPoint y: 248, distance: 141.6
click at [563, 248] on section "CPU Peak CPU 181 GHz Net CPU 847.00 GHz Cores 308 CPU Sockets 32 Capacity Used …" at bounding box center [545, 398] width 1035 height 645
click at [1003, 233] on h3 "Top Operating Systems" at bounding box center [801, 238] width 489 height 12
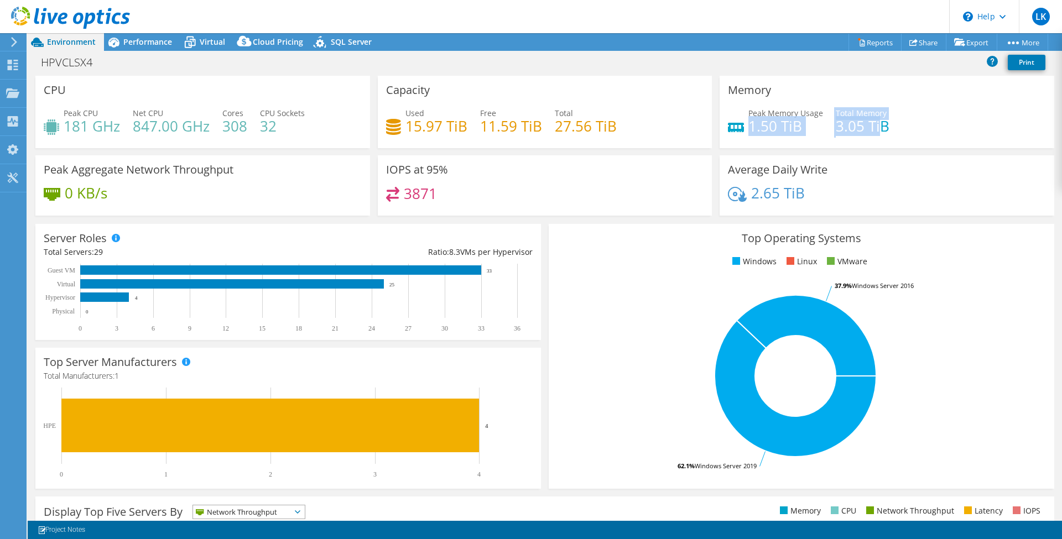
drag, startPoint x: 745, startPoint y: 122, endPoint x: 876, endPoint y: 134, distance: 131.1
click at [876, 134] on div "Peak Memory Usage 1.50 TiB Total Memory 3.05 TiB" at bounding box center [887, 125] width 318 height 36
click at [890, 143] on div "Memory Peak Memory Usage 1.50 TiB Total Memory 3.05 TiB" at bounding box center [887, 112] width 335 height 72
click at [854, 195] on div "2.65 TiB" at bounding box center [887, 198] width 318 height 23
drag, startPoint x: 738, startPoint y: 191, endPoint x: 879, endPoint y: 186, distance: 141.1
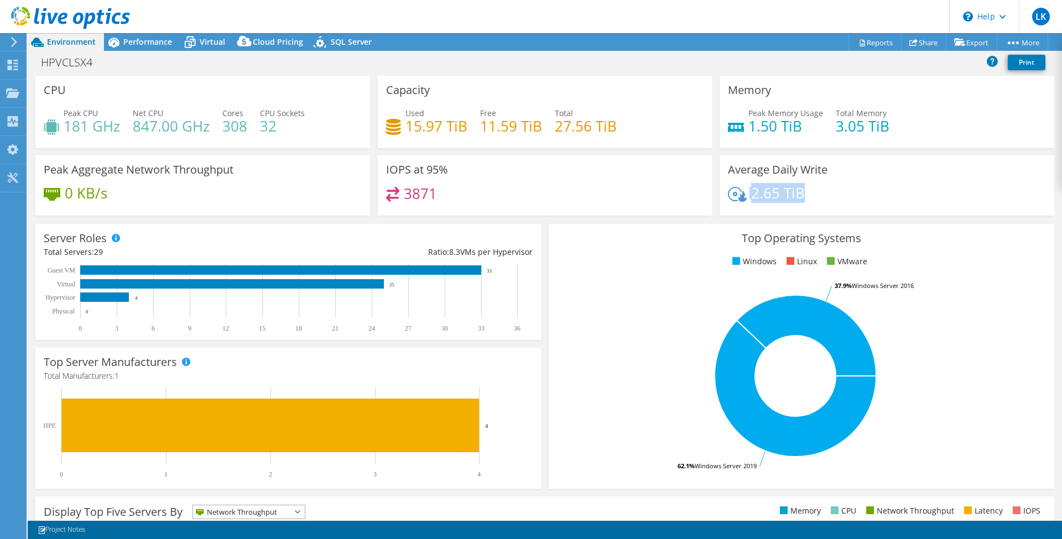
click at [879, 187] on div "2.65 TiB" at bounding box center [887, 198] width 318 height 23
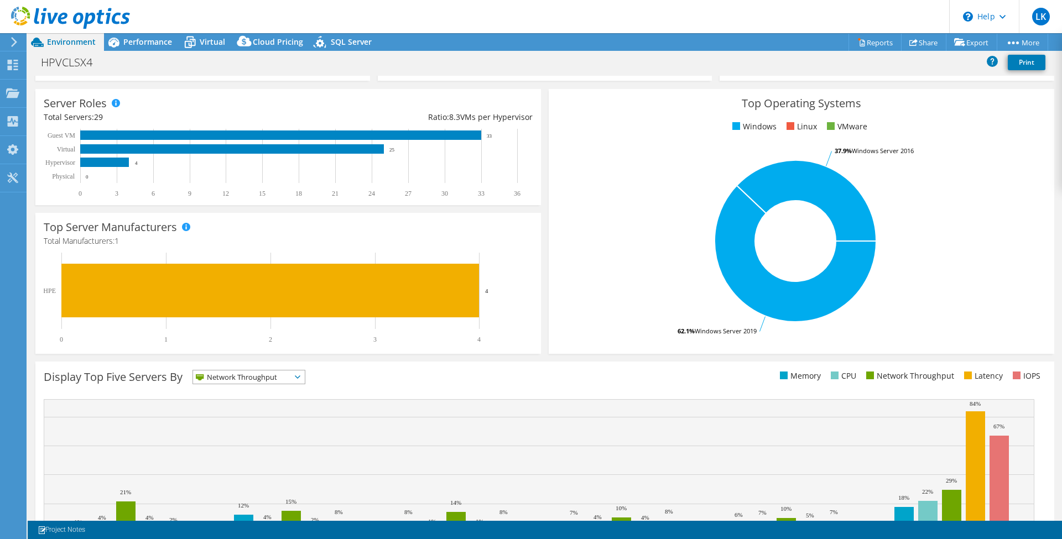
scroll to position [199, 0]
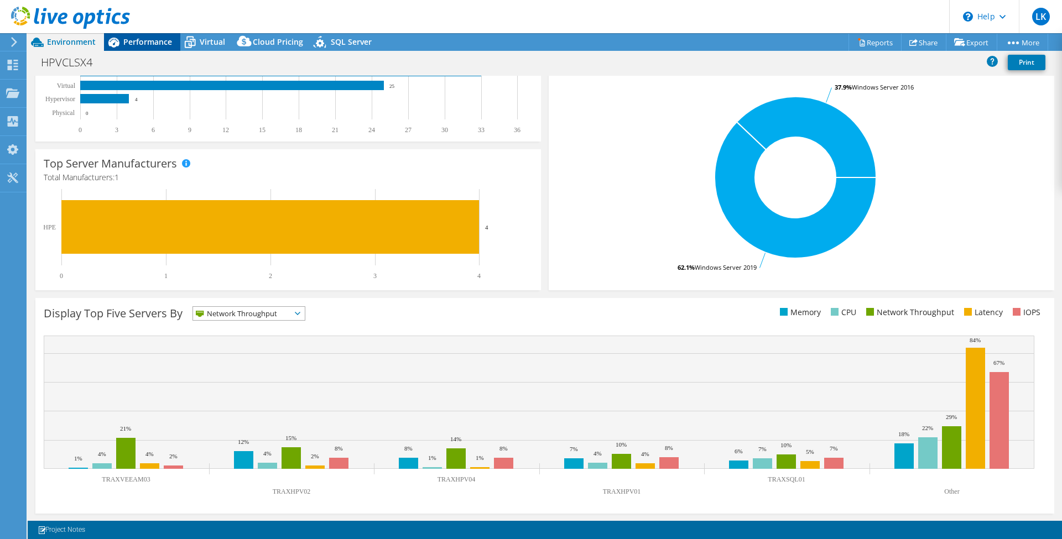
click at [162, 46] on span "Performance" at bounding box center [147, 42] width 49 height 11
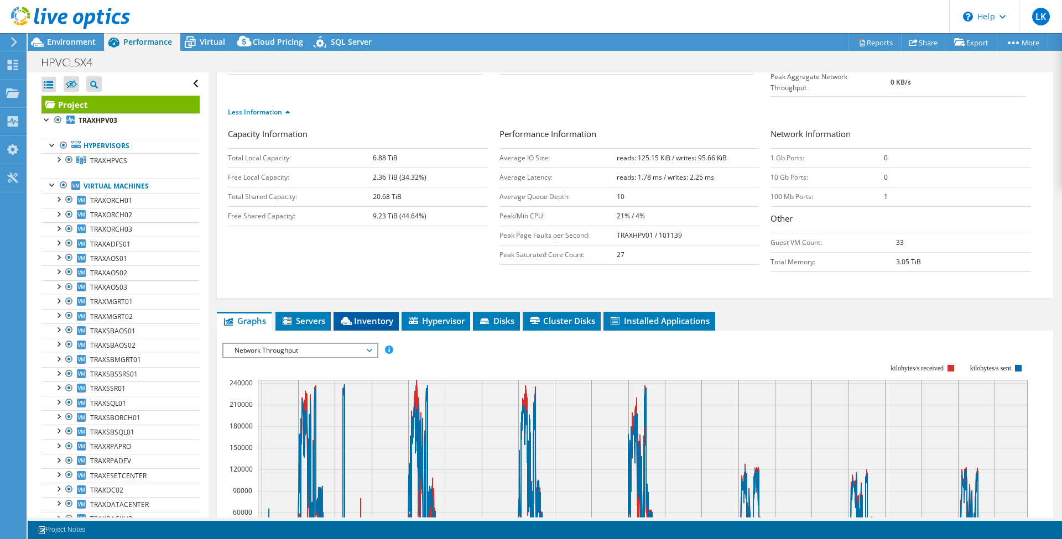
click at [366, 315] on span "Inventory" at bounding box center [366, 320] width 54 height 11
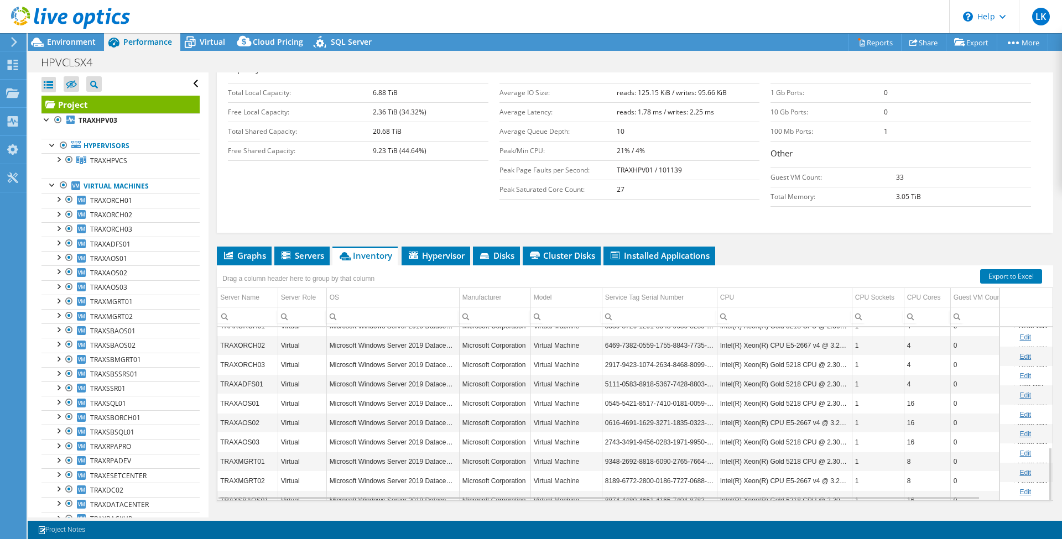
scroll to position [387, 0]
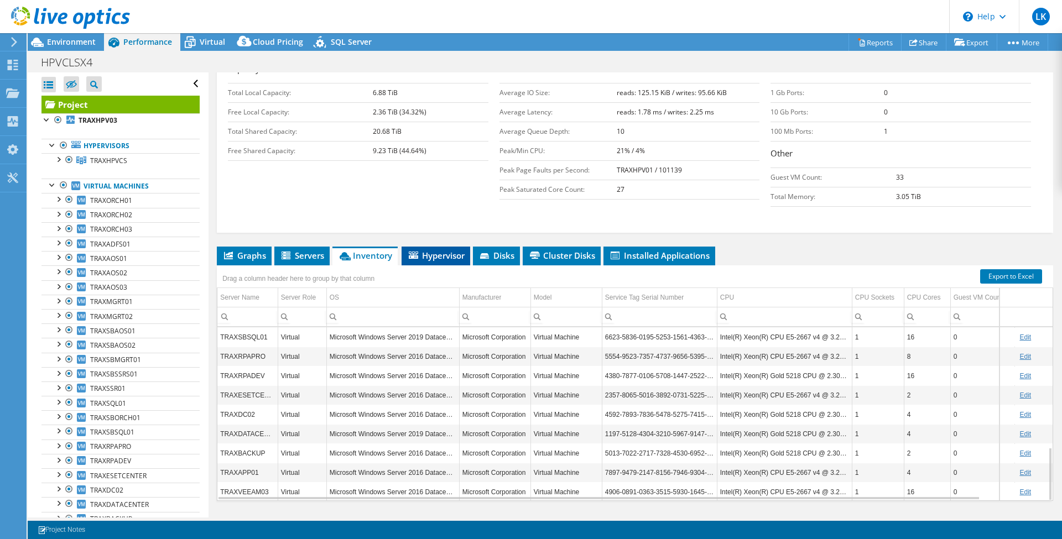
click at [434, 250] on span "Hypervisor" at bounding box center [436, 255] width 58 height 11
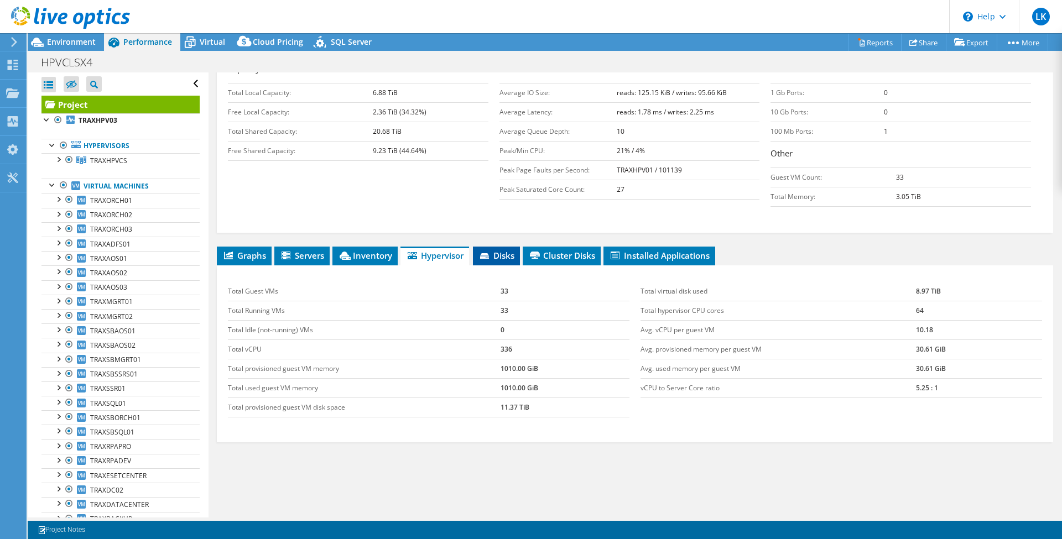
click at [493, 250] on span "Disks" at bounding box center [497, 255] width 36 height 11
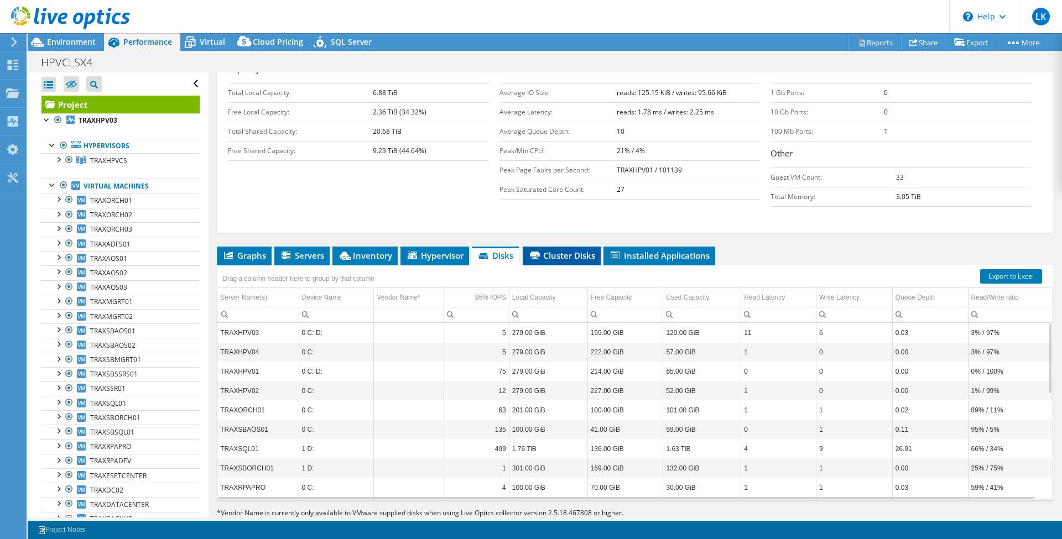
click at [562, 250] on span "Cluster Disks" at bounding box center [561, 255] width 67 height 11
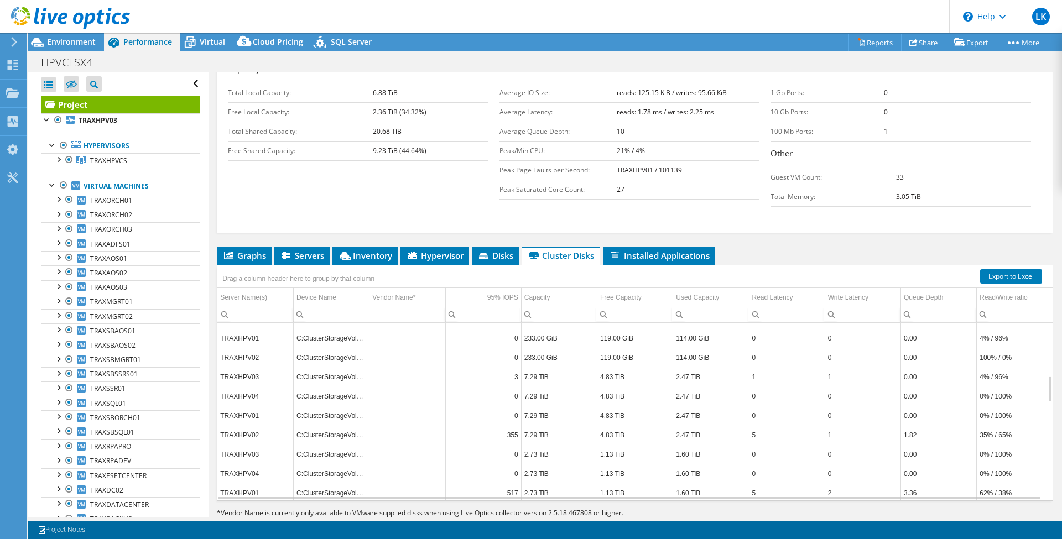
scroll to position [443, 0]
click at [258, 250] on span "Graphs" at bounding box center [244, 255] width 44 height 11
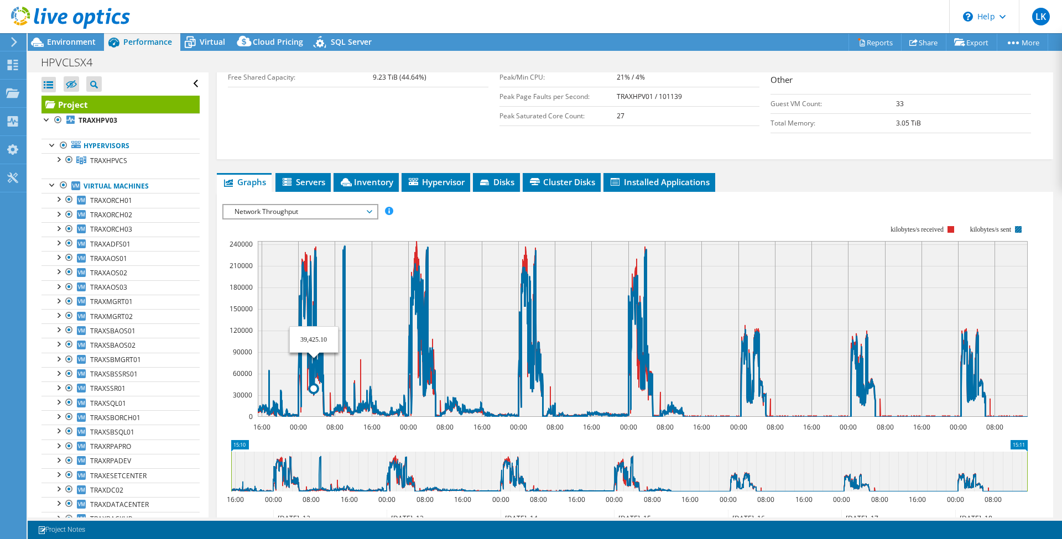
scroll to position [65, 0]
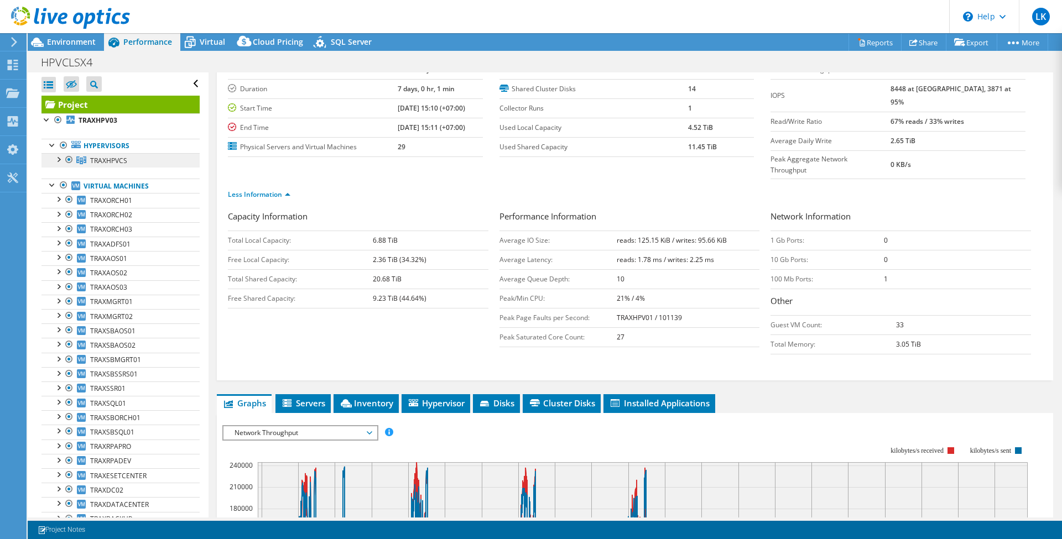
click at [125, 162] on span "TRAXHPVCS" at bounding box center [108, 160] width 37 height 9
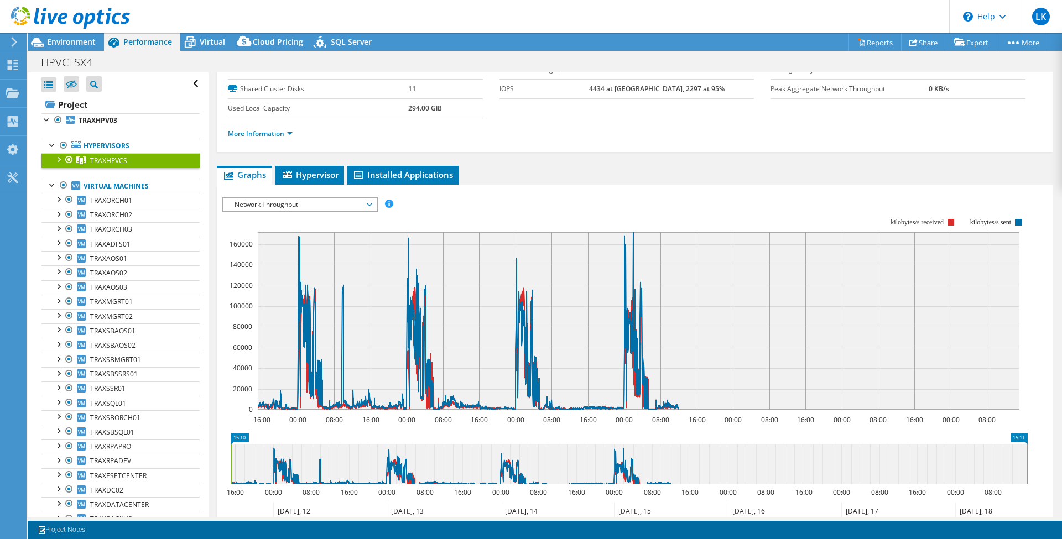
click at [239, 243] on text "160000" at bounding box center [241, 244] width 23 height 9
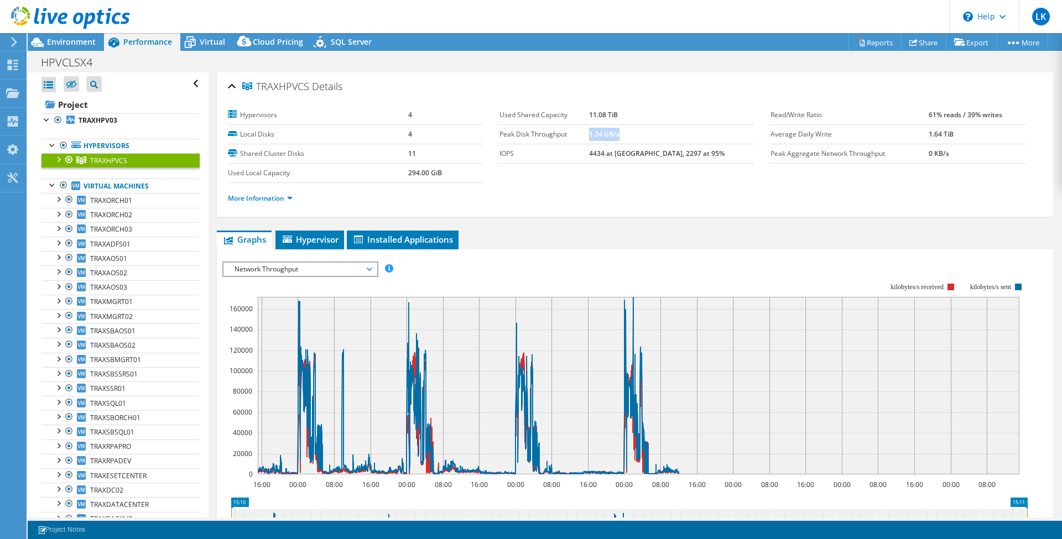
drag, startPoint x: 658, startPoint y: 133, endPoint x: 676, endPoint y: 138, distance: 19.1
click at [672, 133] on td "1.24 GB/s" at bounding box center [671, 133] width 165 height 19
click at [739, 193] on ul "More Information" at bounding box center [635, 197] width 814 height 15
drag, startPoint x: 909, startPoint y: 134, endPoint x: 845, endPoint y: 218, distance: 105.0
click at [938, 212] on section "Hypervisors 4 Local Disks 4 Shared Cluster Disks 11 Used Local Capacity 294.00 …" at bounding box center [635, 160] width 814 height 108
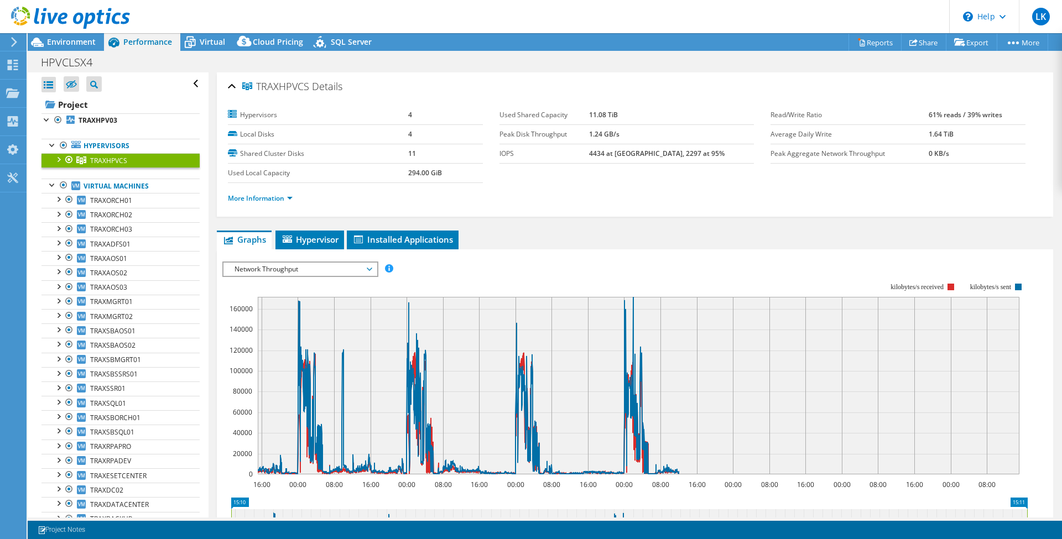
click at [842, 215] on div "TRAXHPVCS Details Hypervisors 4 Local Disks 4 Shared Cluster Disks 11 Used Loca…" at bounding box center [635, 393] width 853 height 643
click at [337, 238] on span "Hypervisor" at bounding box center [310, 239] width 58 height 11
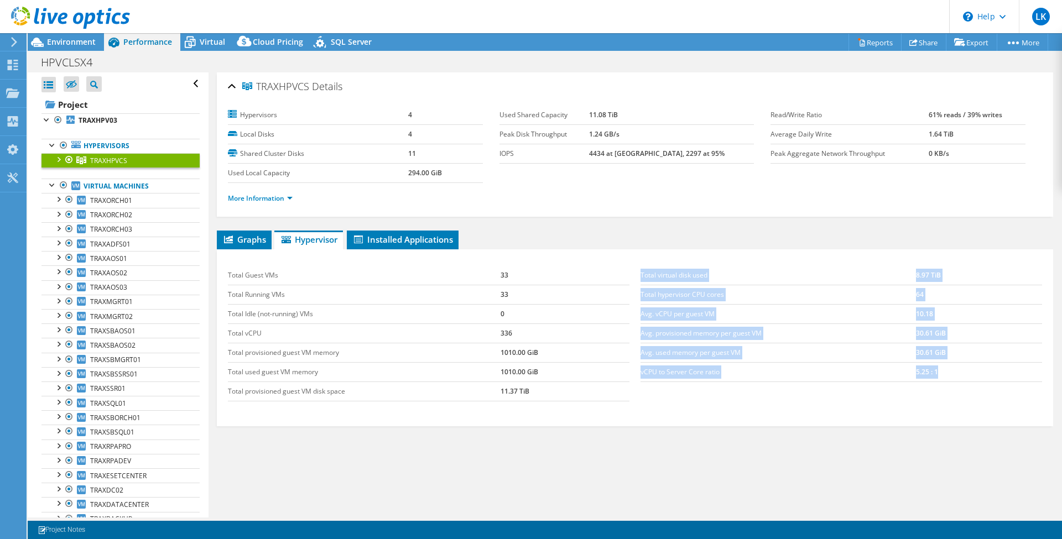
drag, startPoint x: 632, startPoint y: 366, endPoint x: 973, endPoint y: 371, distance: 340.3
click at [973, 371] on div "Total virtual disk used 8.97 TiB Total hypervisor CPU cores 64 Avg. vCPU per gu…" at bounding box center [841, 324] width 413 height 138
click at [927, 377] on td "5.25 : 1" at bounding box center [979, 371] width 126 height 19
click at [707, 380] on div "Total virtual disk used 8.97 TiB Total hypervisor CPU cores 64 Avg. vCPU per gu…" at bounding box center [841, 324] width 413 height 138
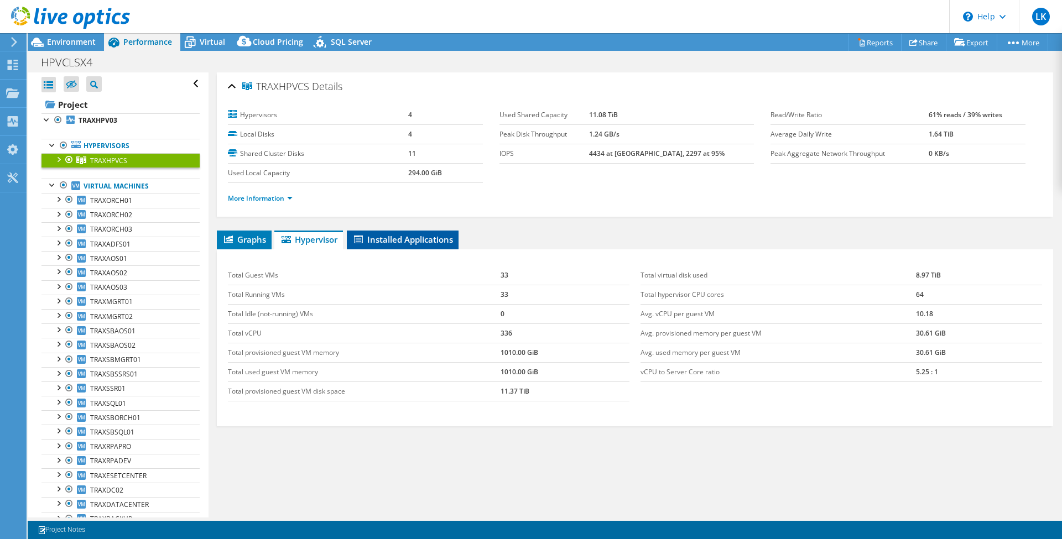
click at [430, 234] on span "Installed Applications" at bounding box center [402, 239] width 101 height 11
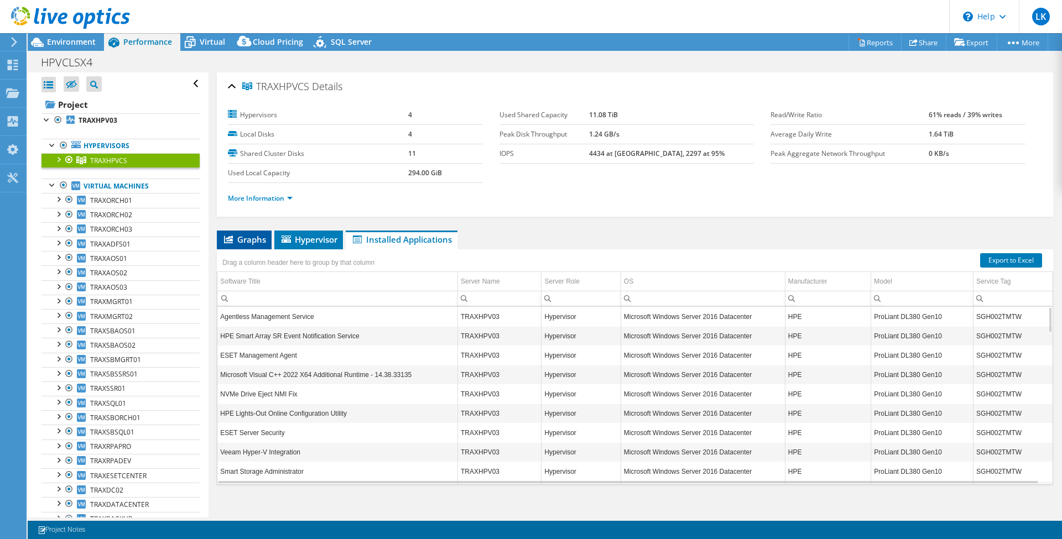
click at [252, 236] on span "Graphs" at bounding box center [244, 239] width 44 height 11
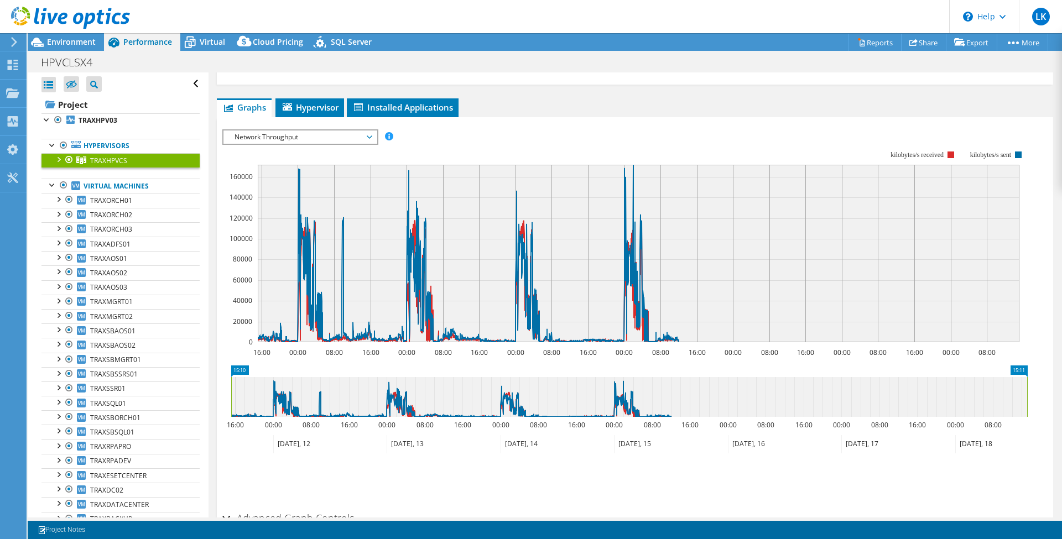
scroll to position [147, 0]
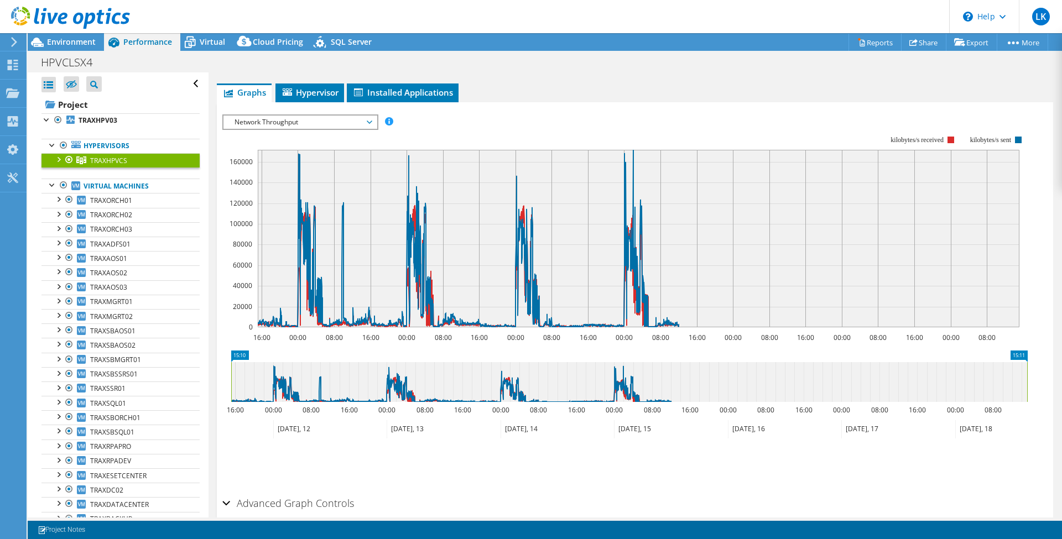
click at [327, 122] on span "Network Throughput" at bounding box center [300, 122] width 142 height 13
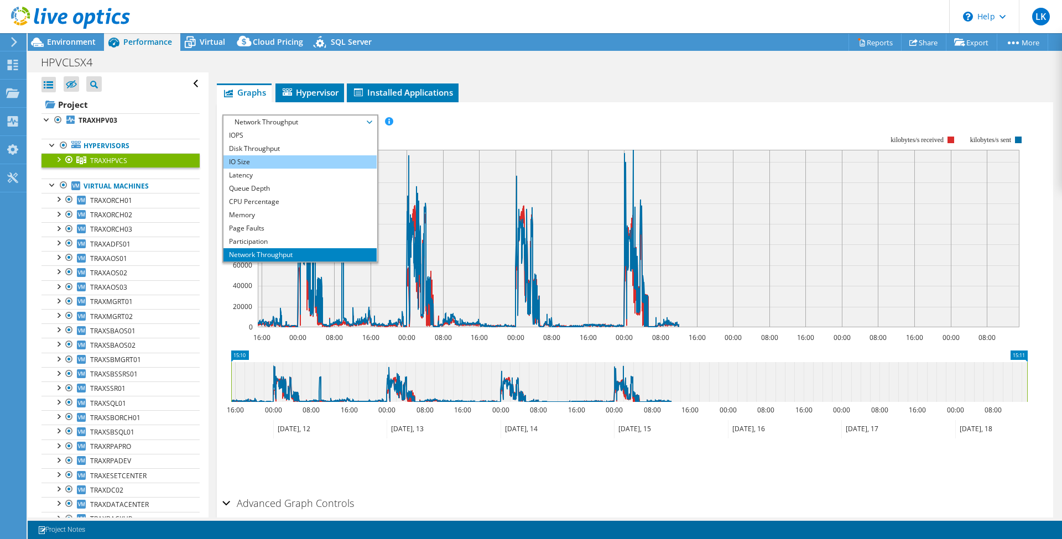
scroll to position [74, 0]
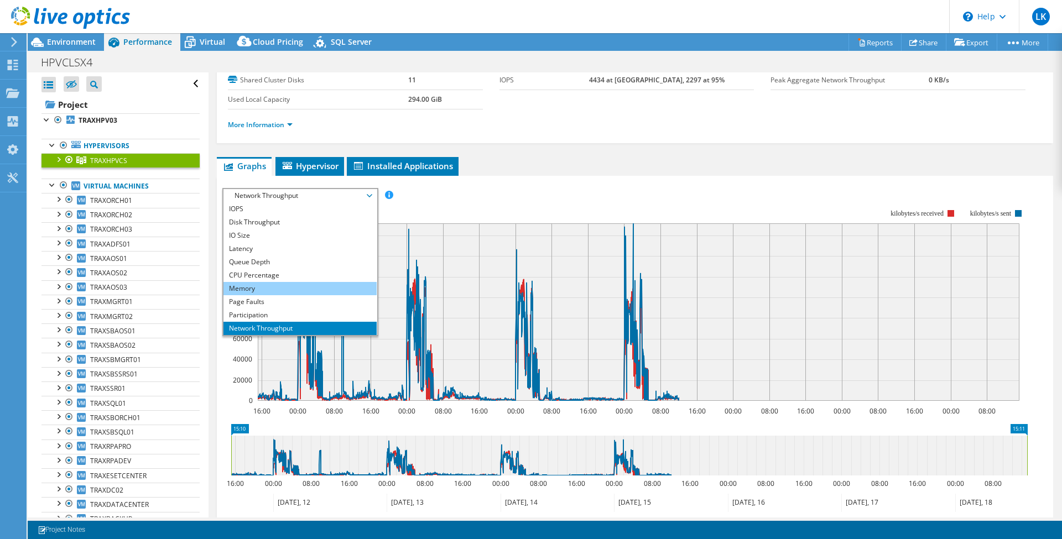
click at [299, 282] on li "Memory" at bounding box center [300, 288] width 153 height 13
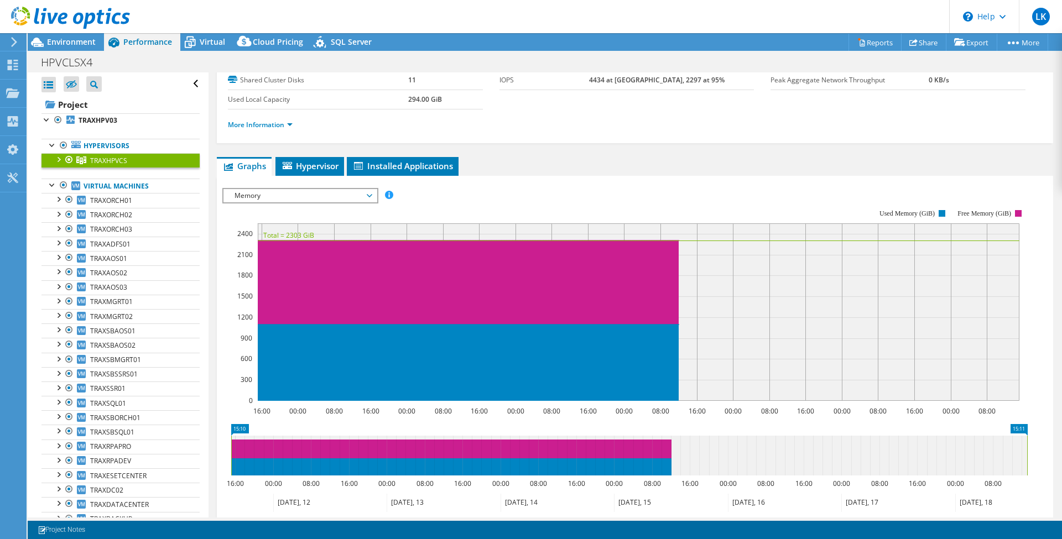
click at [344, 194] on span "Memory" at bounding box center [300, 195] width 142 height 13
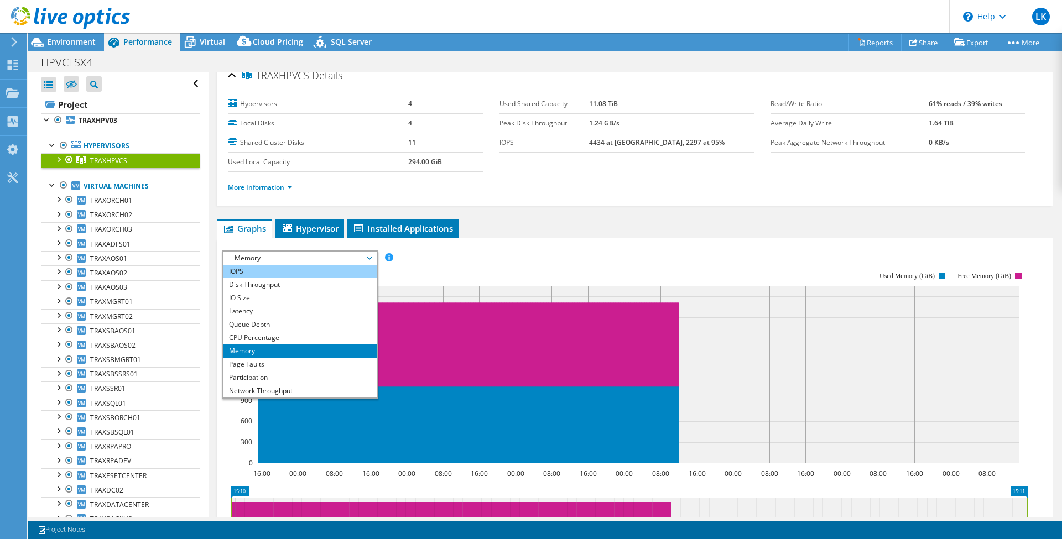
scroll to position [0, 0]
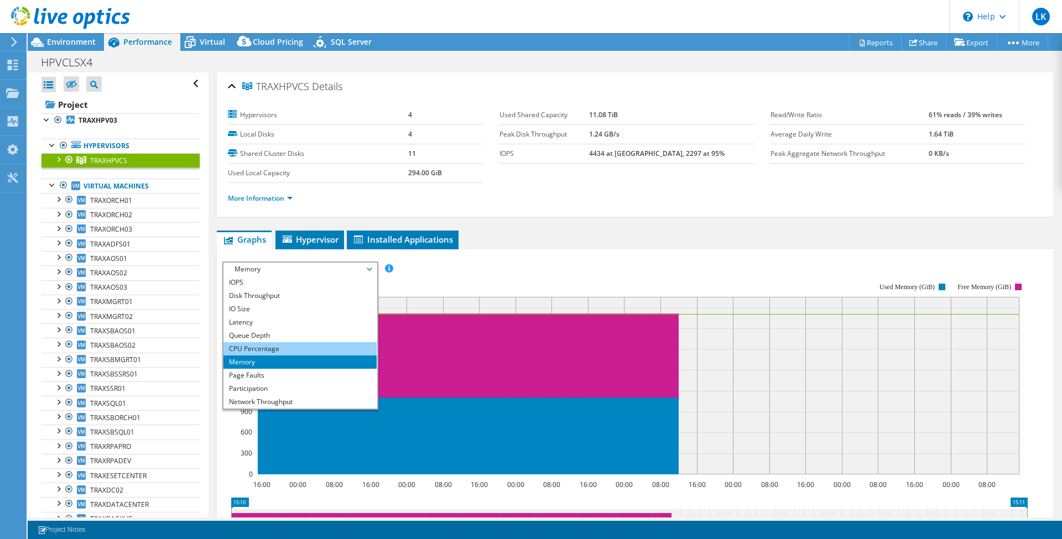
click at [295, 342] on li "CPU Percentage" at bounding box center [300, 348] width 153 height 13
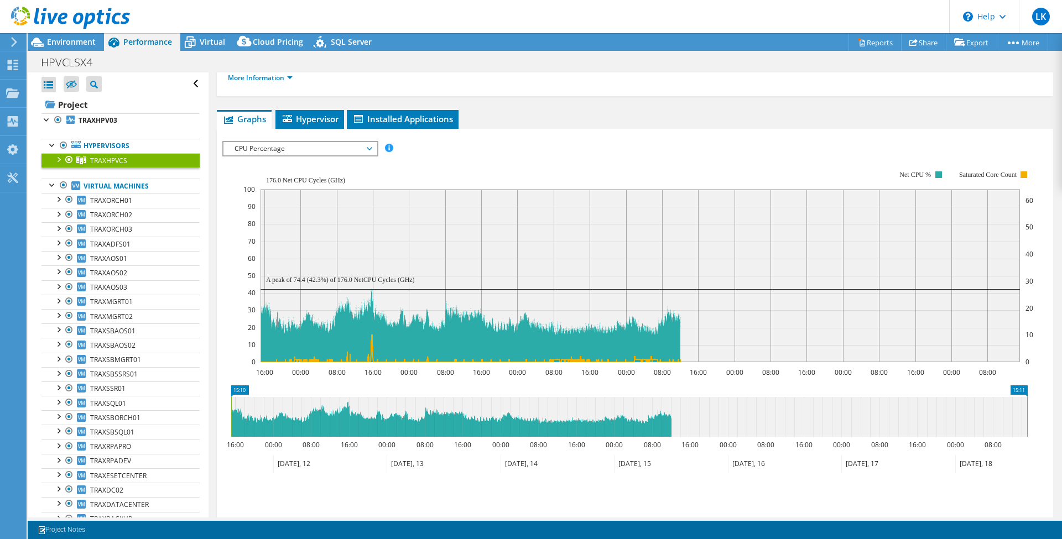
scroll to position [56, 0]
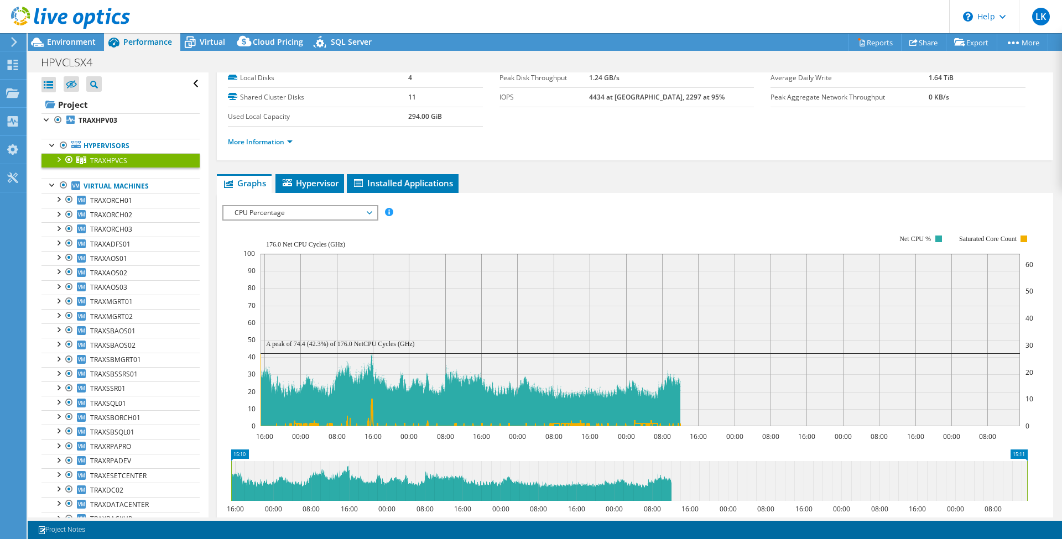
click at [295, 211] on span "CPU Percentage" at bounding box center [300, 212] width 142 height 13
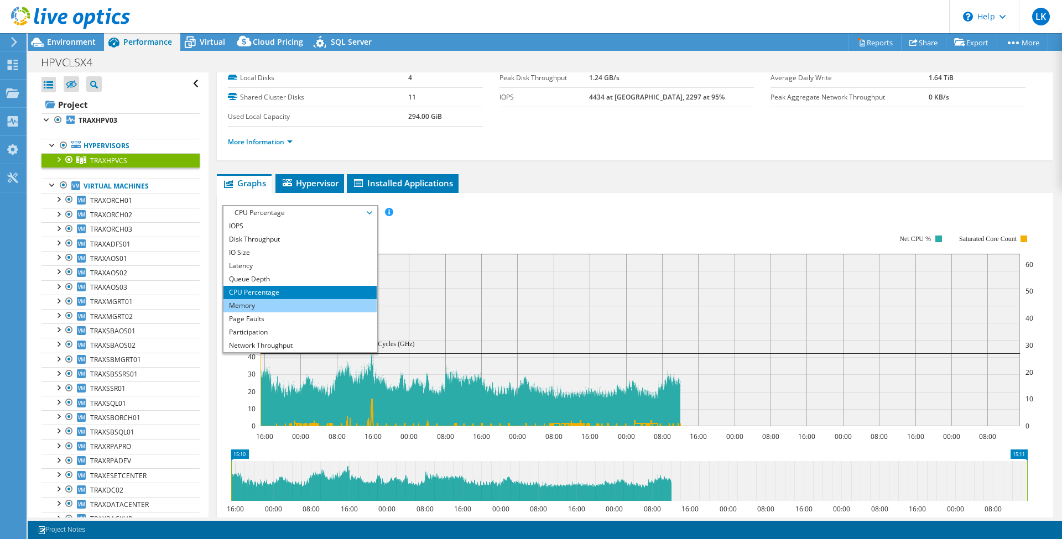
click at [303, 304] on li "Memory" at bounding box center [300, 305] width 153 height 13
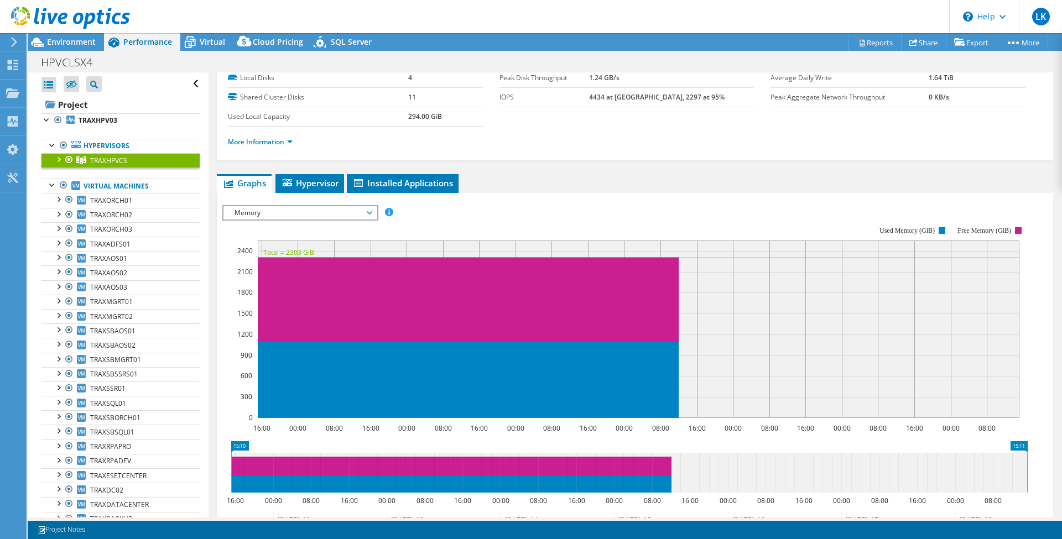
scroll to position [131, 0]
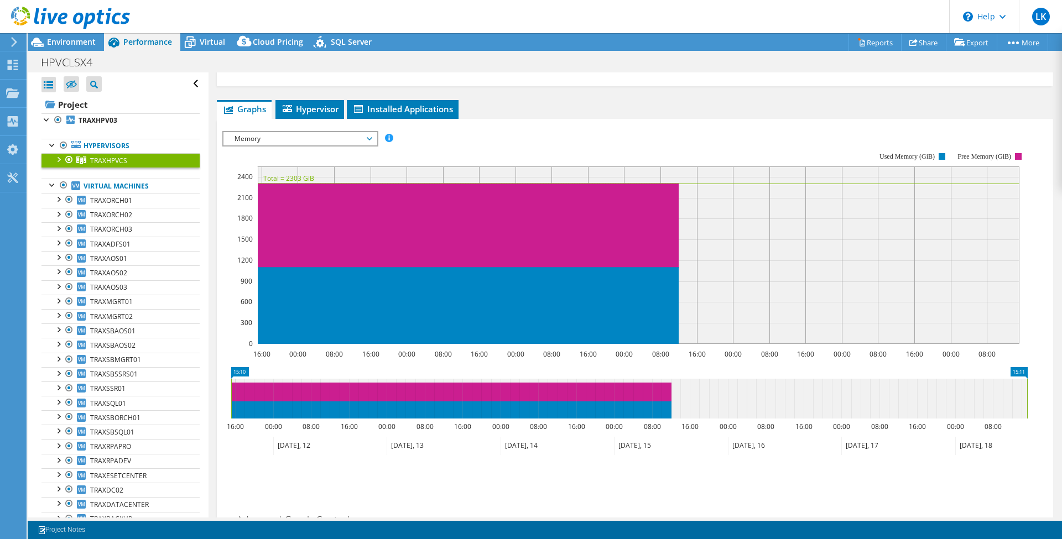
click at [276, 136] on span "Memory" at bounding box center [300, 138] width 142 height 13
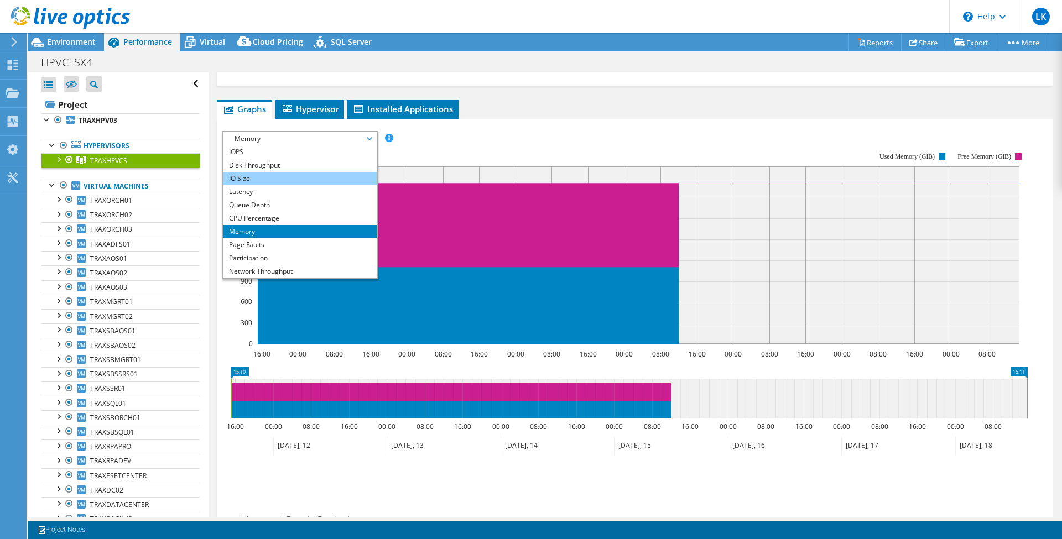
scroll to position [40, 0]
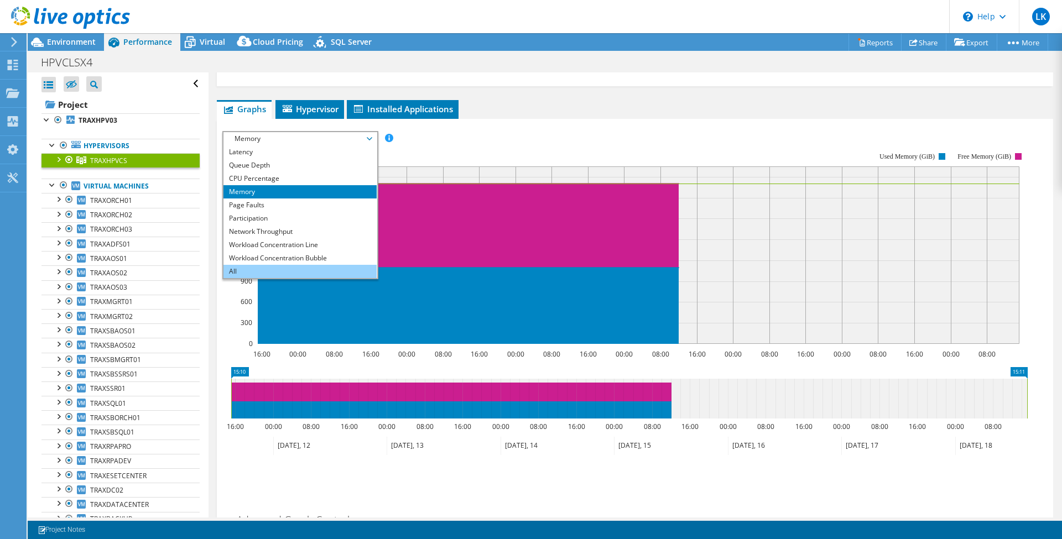
click at [267, 265] on li "All" at bounding box center [300, 271] width 153 height 13
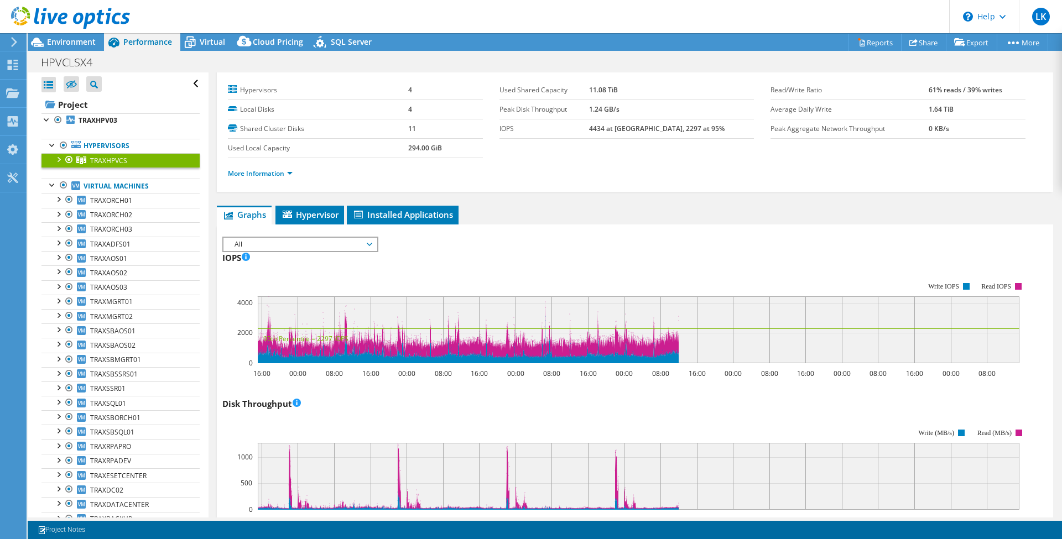
scroll to position [0, 0]
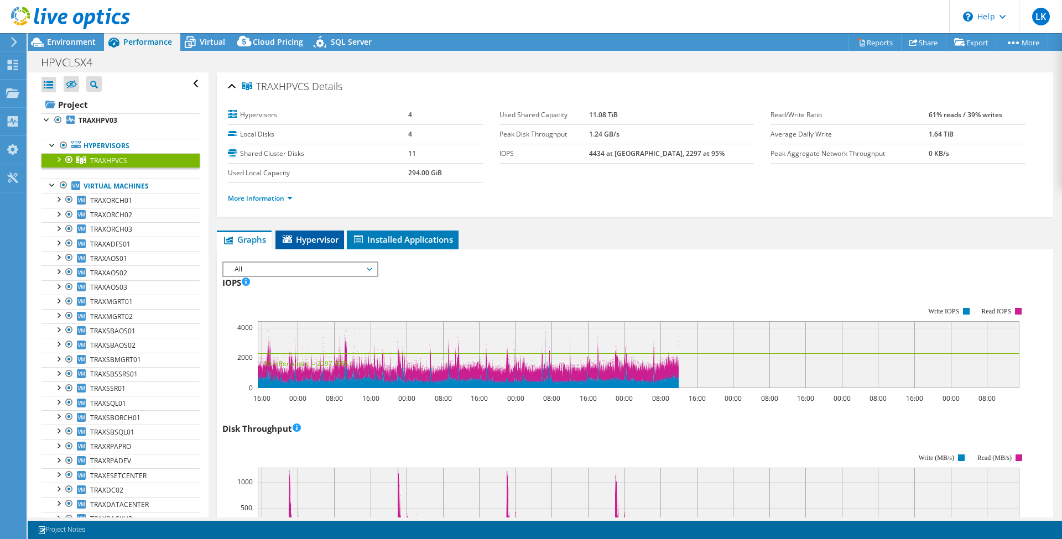
click at [301, 235] on span "Hypervisor" at bounding box center [310, 239] width 58 height 11
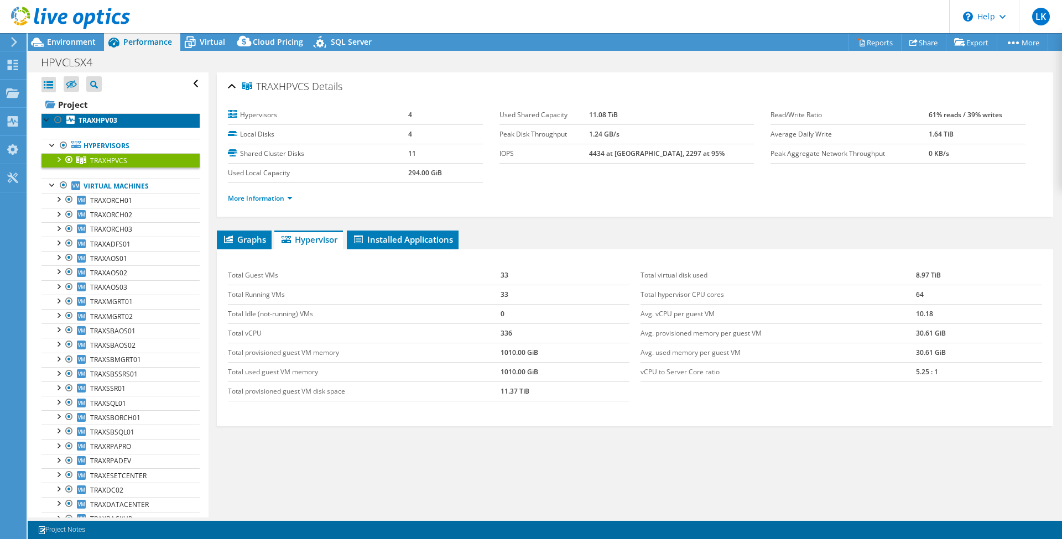
click at [124, 120] on link "TRAXHPV03" at bounding box center [120, 120] width 158 height 14
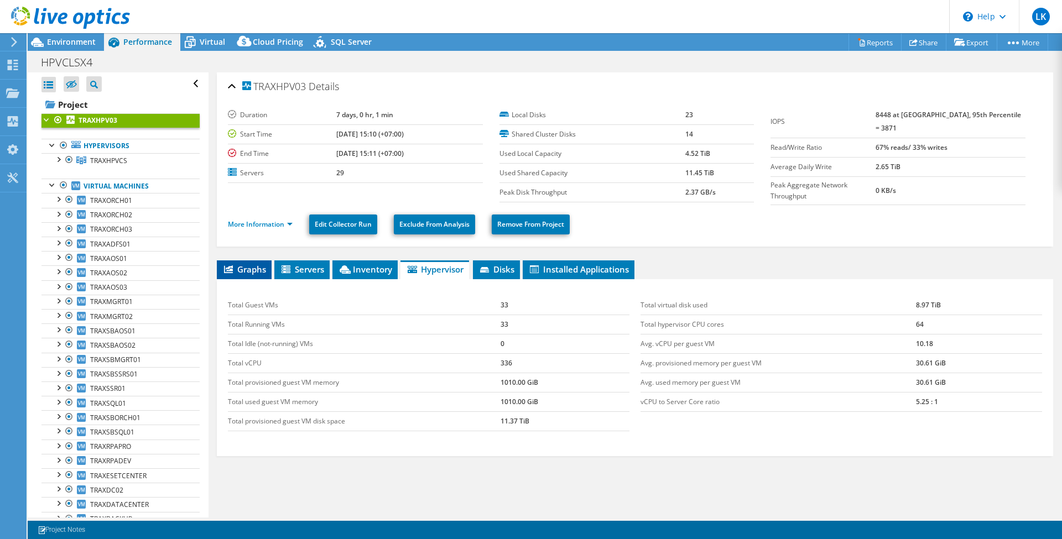
click at [262, 266] on span "Graphs" at bounding box center [244, 269] width 44 height 11
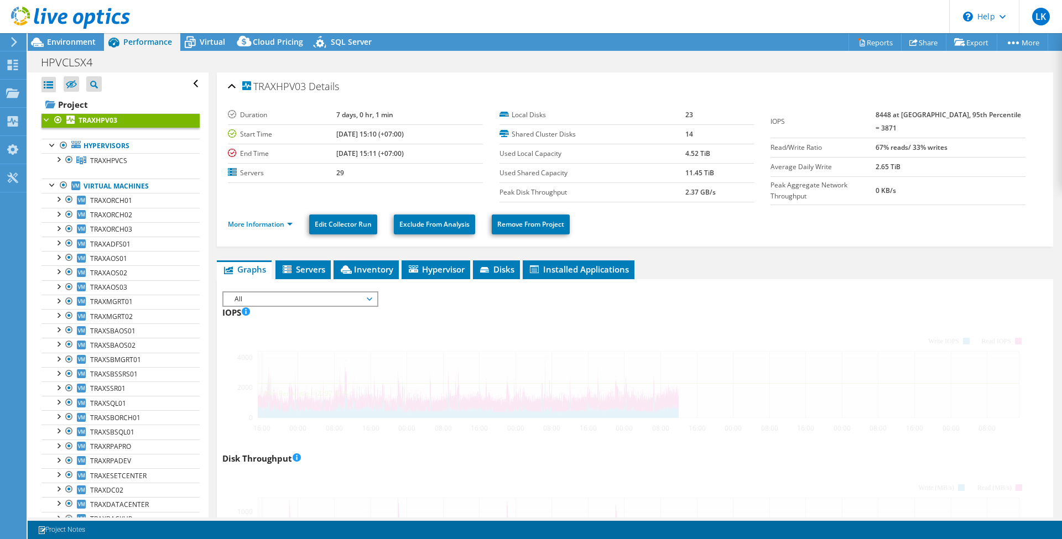
click at [272, 294] on span "All" at bounding box center [300, 299] width 142 height 13
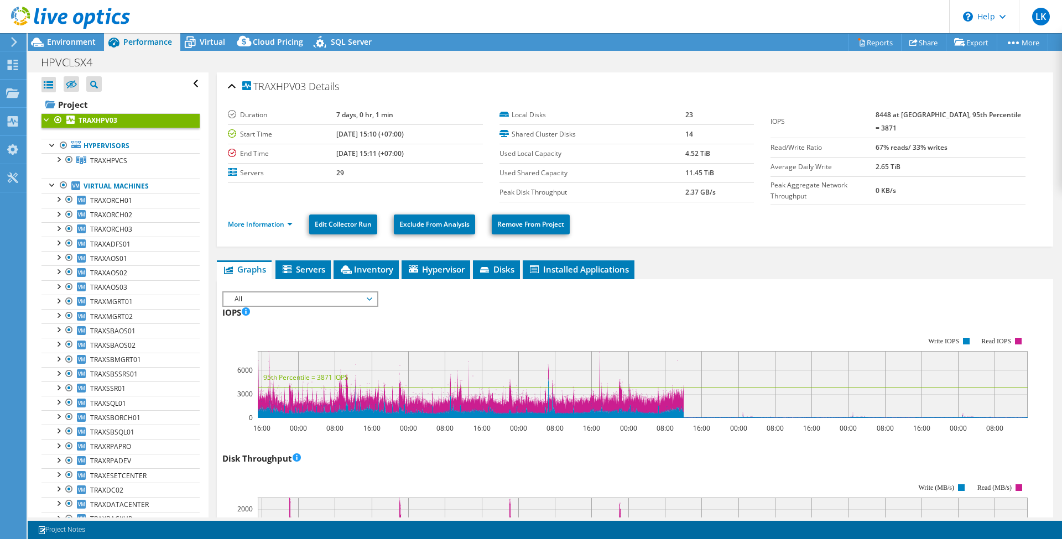
select select "USD"
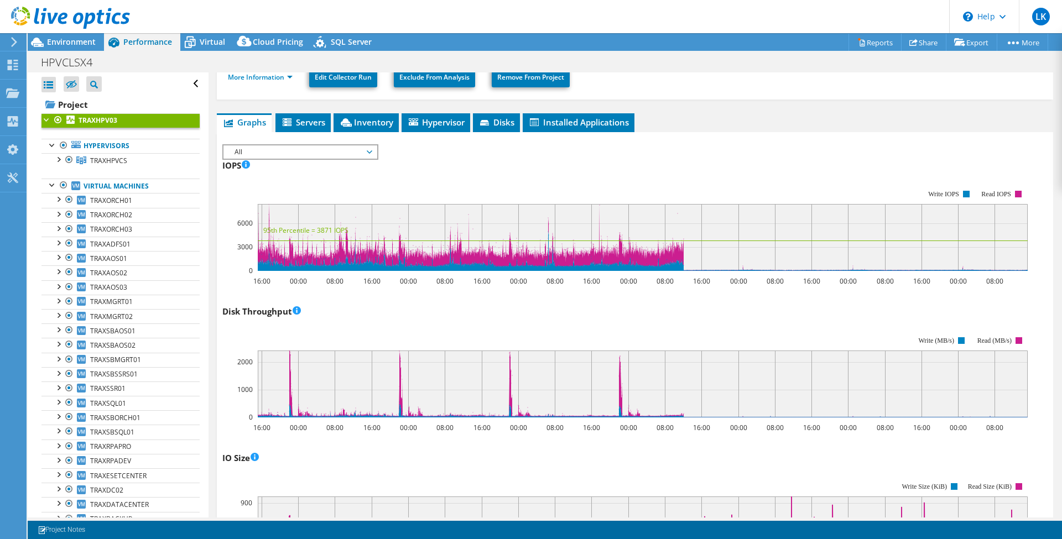
scroll to position [40, 0]
click at [570, 303] on div "Disk Throughput 16:00 00:00 08:00 16:00 00:00 08:00 16:00 00:00 08:00 16:00 00:…" at bounding box center [634, 368] width 825 height 130
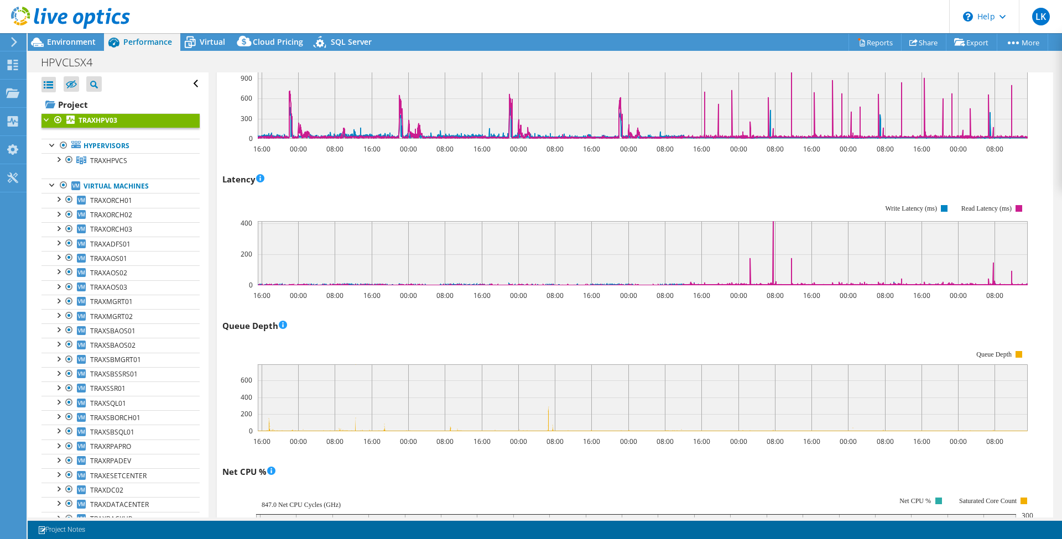
scroll to position [349, 0]
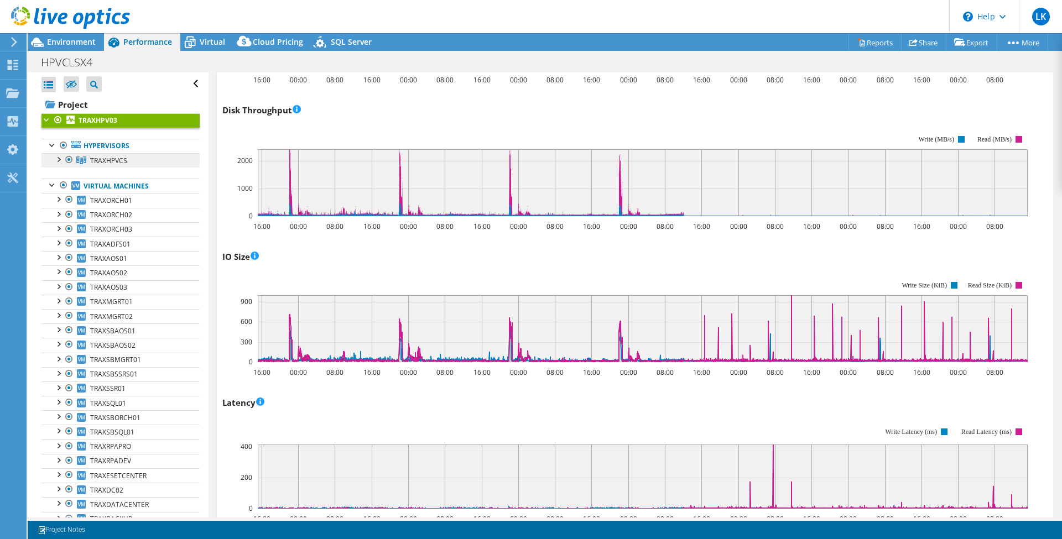
click at [117, 158] on span "TRAXHPVCS" at bounding box center [108, 160] width 37 height 9
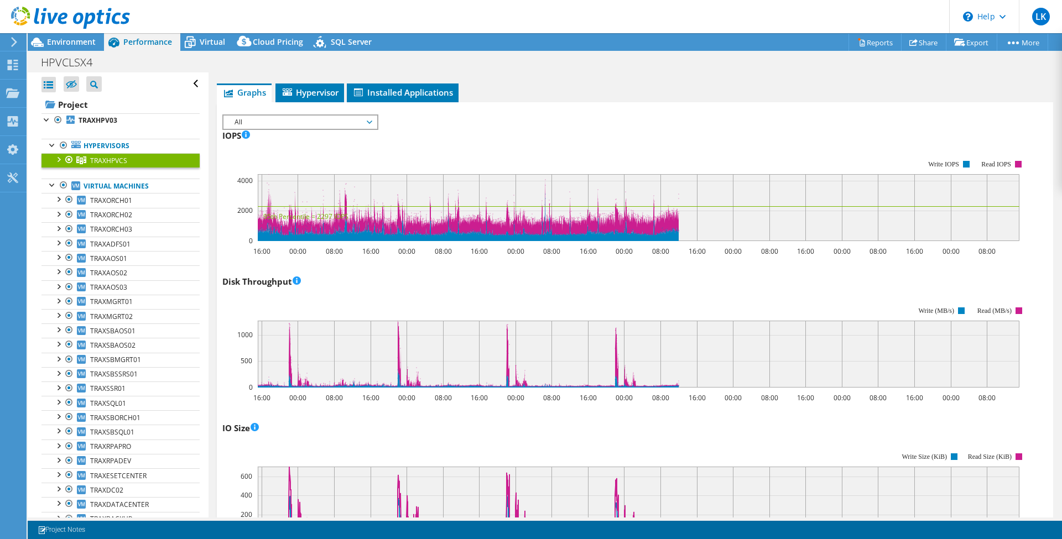
scroll to position [0, 0]
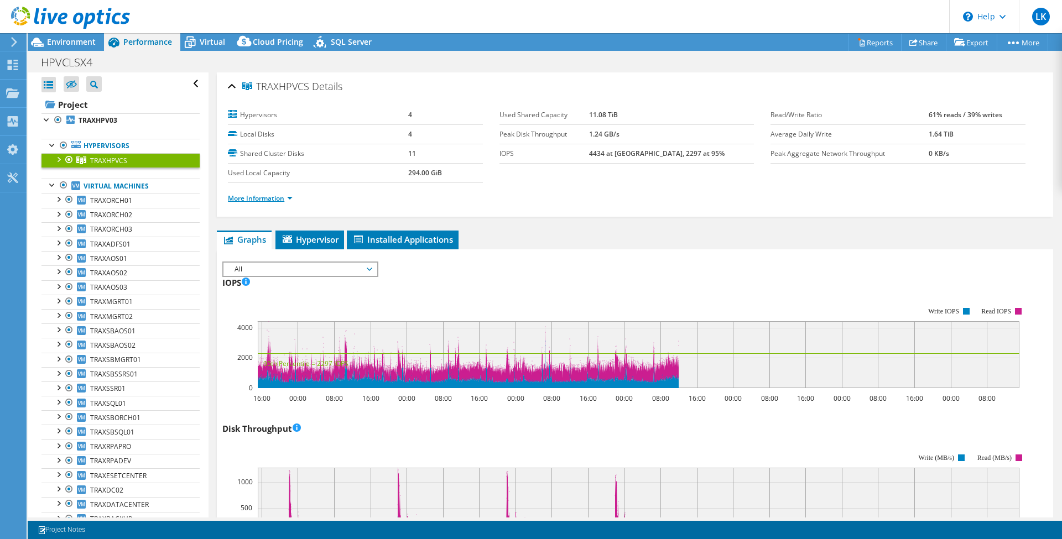
click at [272, 198] on link "More Information" at bounding box center [260, 198] width 65 height 9
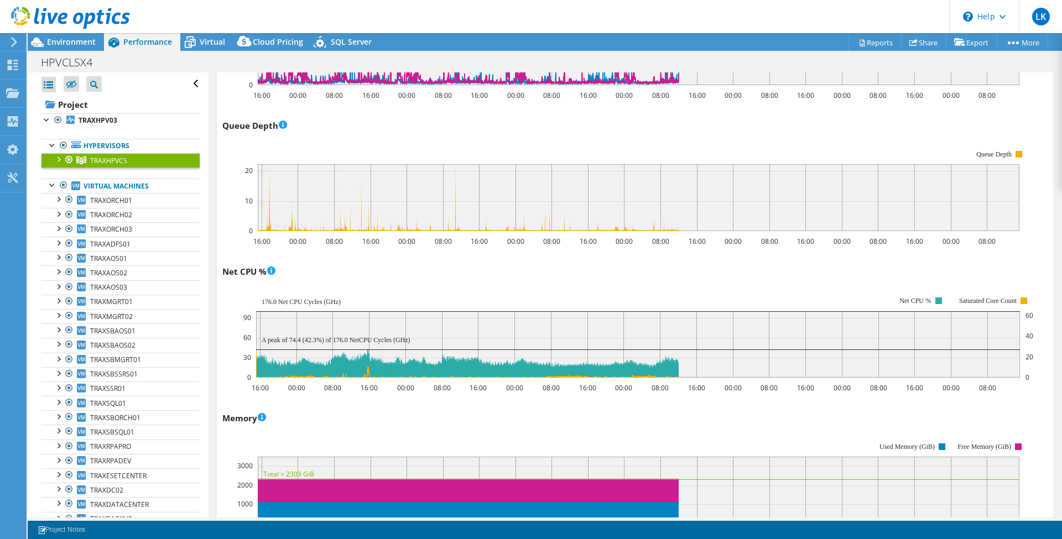
scroll to position [1106, 0]
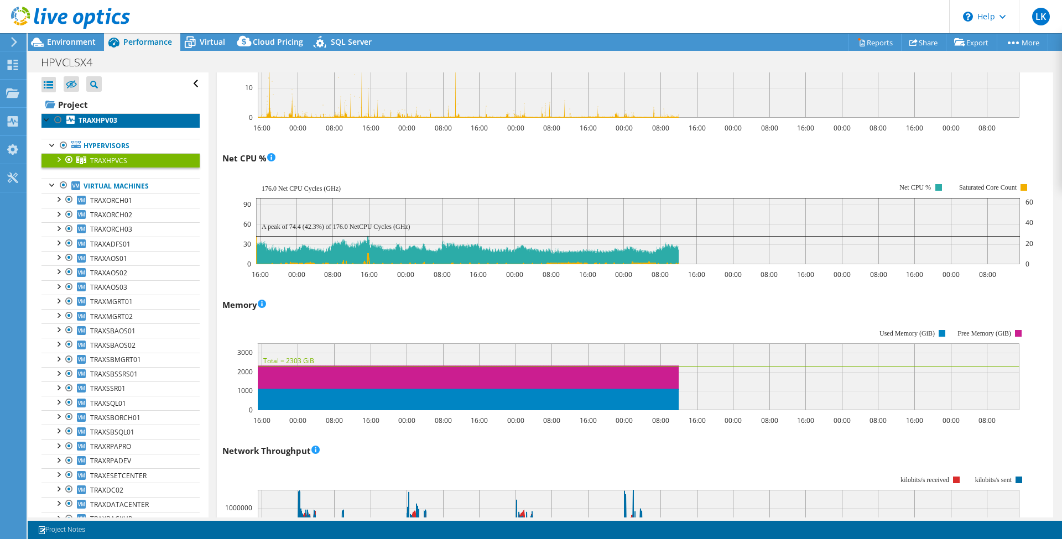
click at [90, 121] on b "TRAXHPV03" at bounding box center [98, 120] width 39 height 9
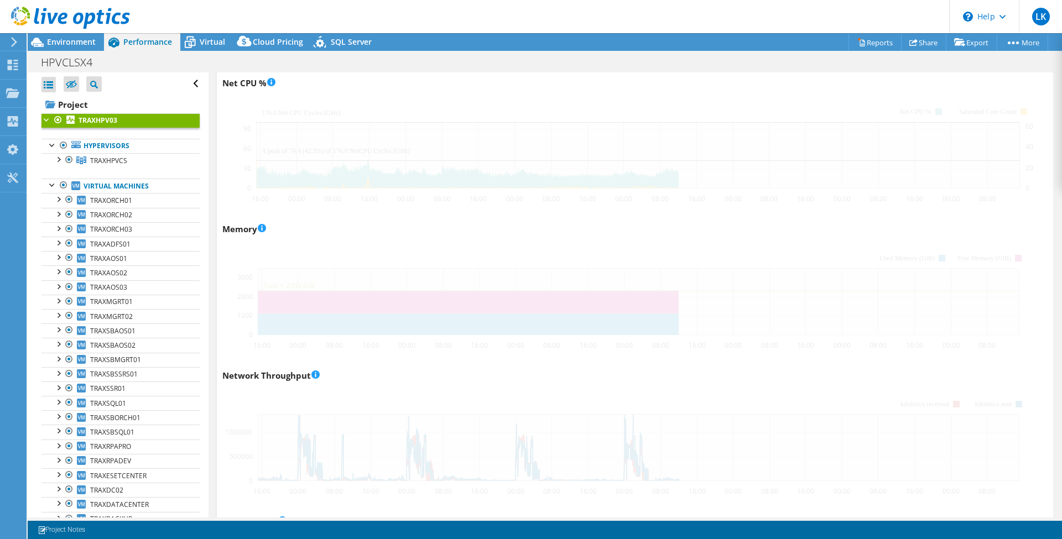
scroll to position [884, 0]
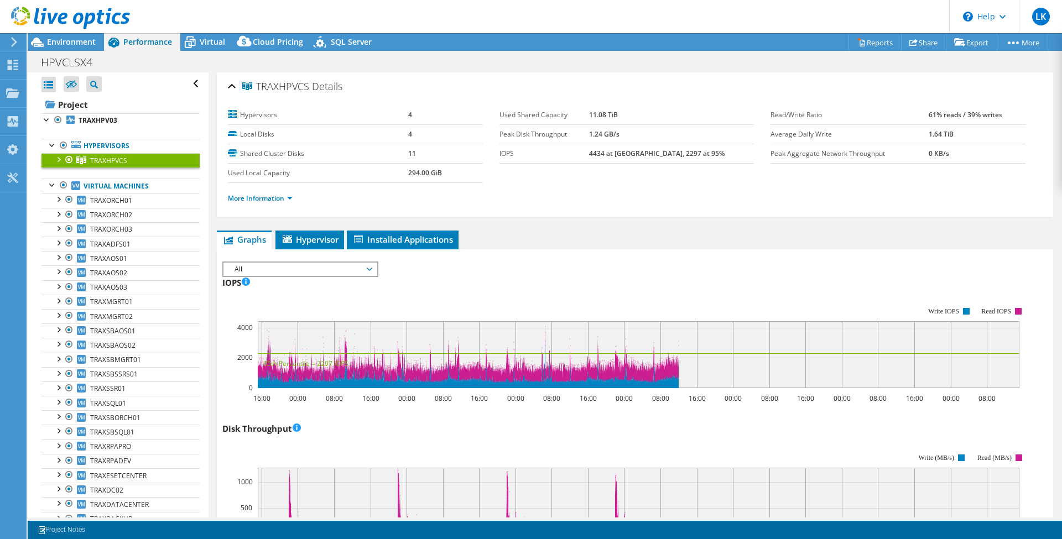
select select "USD"
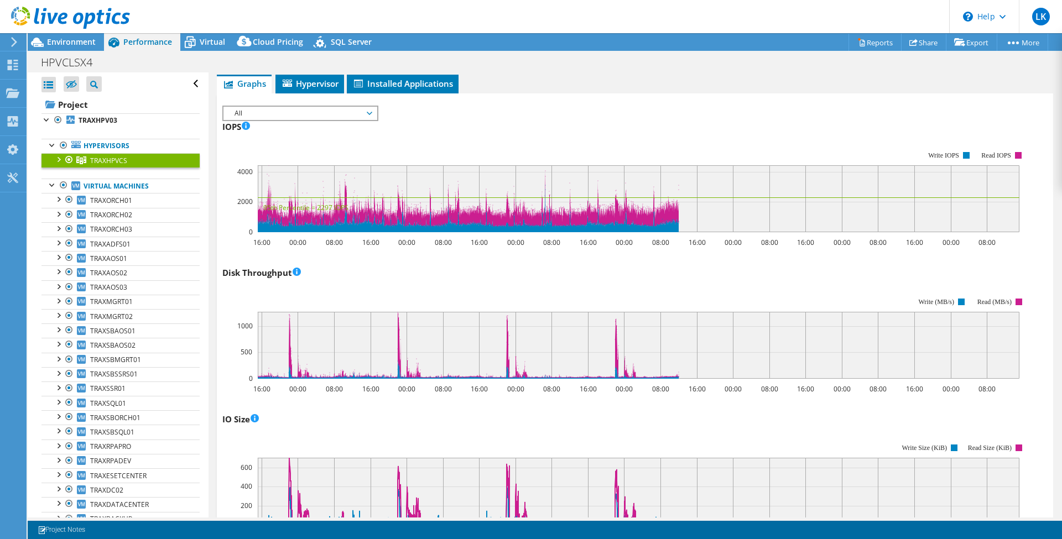
scroll to position [119, 0]
